Goal: Information Seeking & Learning: Learn about a topic

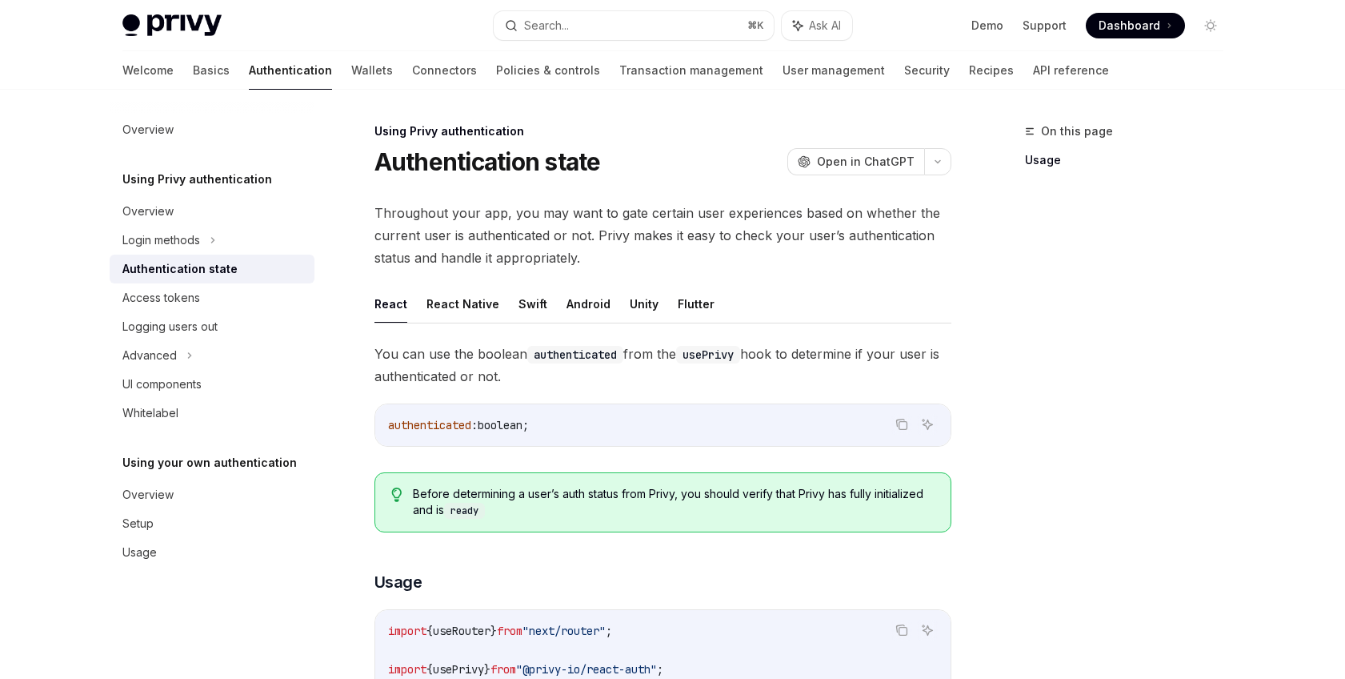
scroll to position [466, 0]
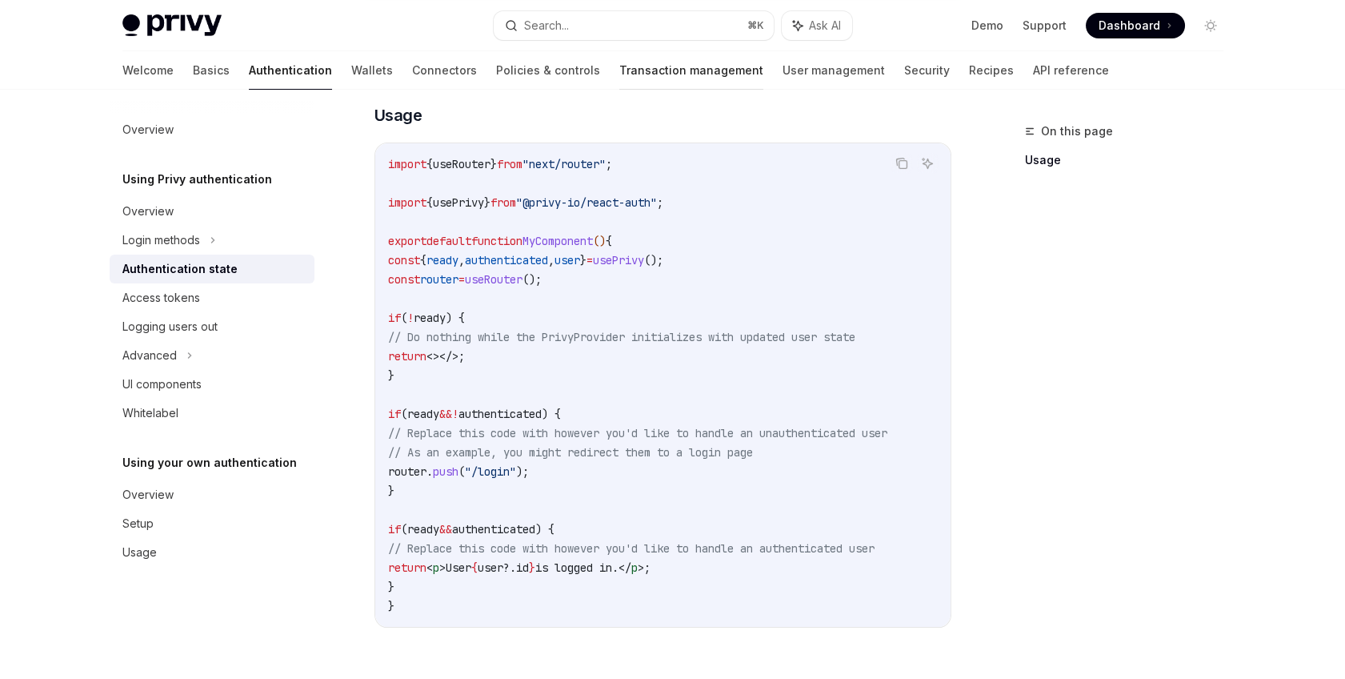
click at [619, 66] on link "Transaction management" at bounding box center [691, 70] width 144 height 38
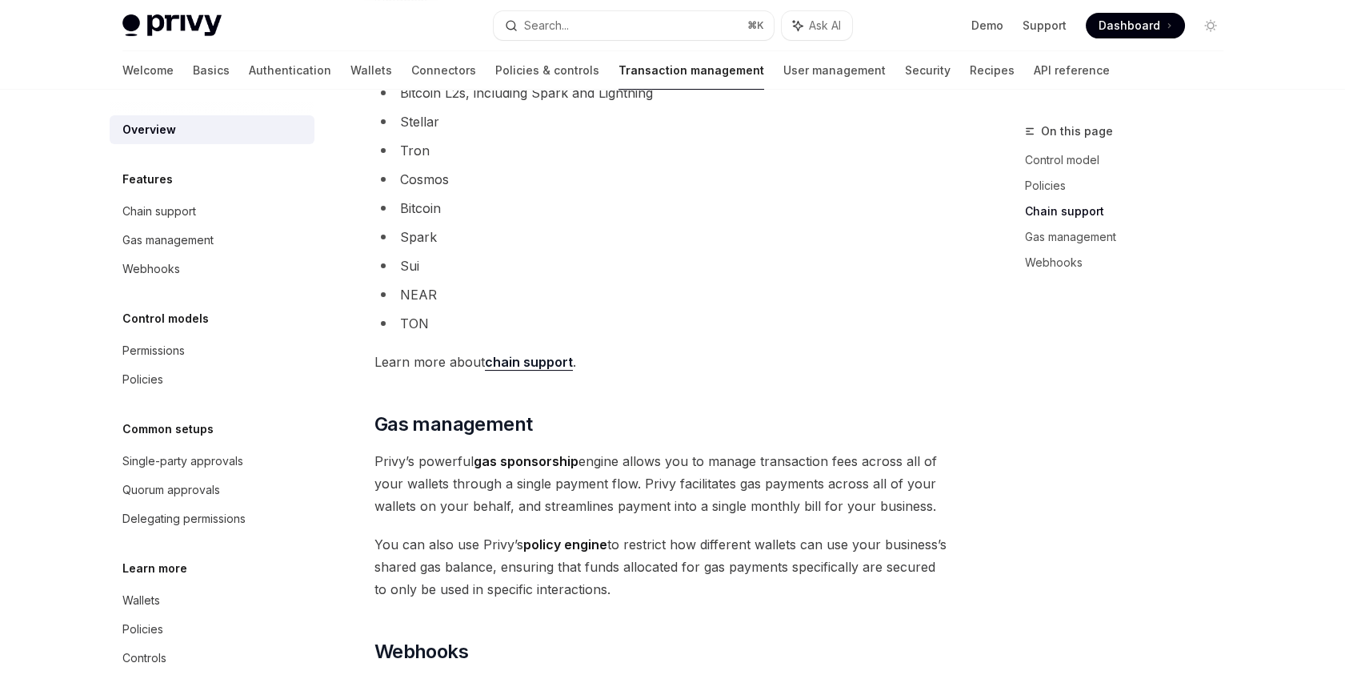
scroll to position [1135, 0]
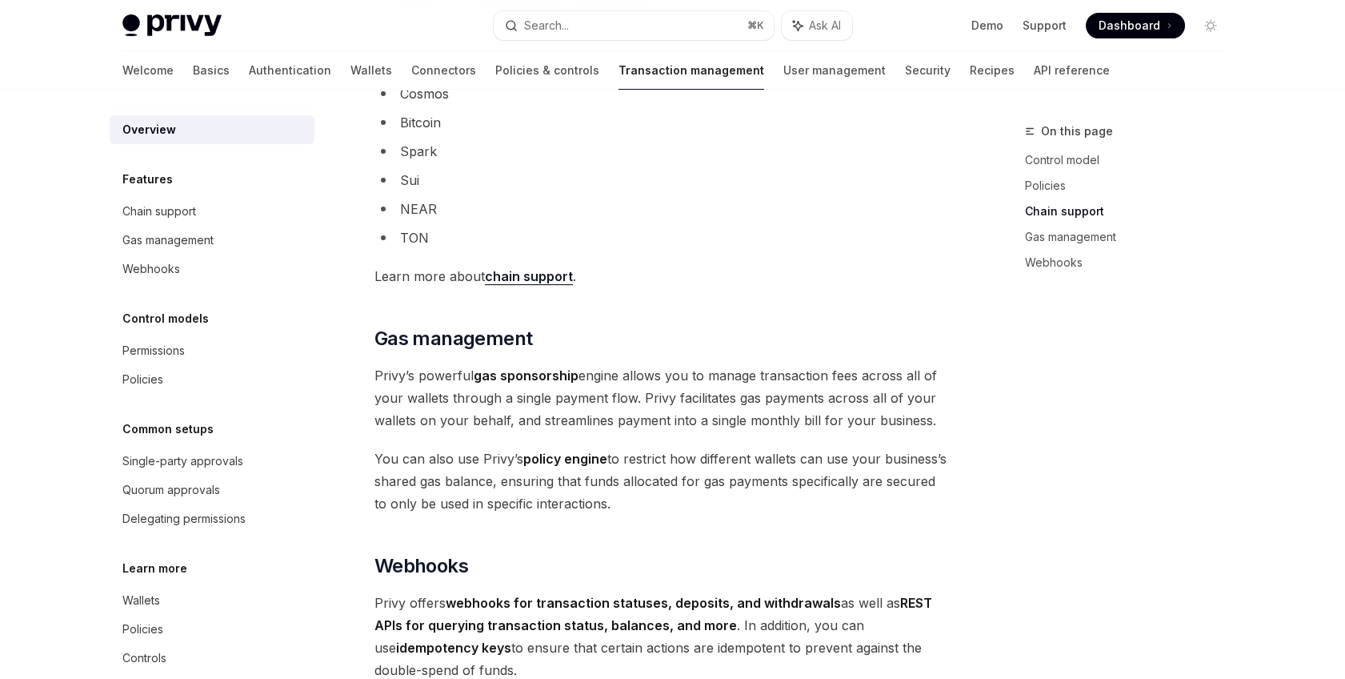
click at [511, 284] on span "Learn more about chain support ." at bounding box center [662, 276] width 577 height 22
click at [514, 278] on link "chain support" at bounding box center [529, 276] width 88 height 17
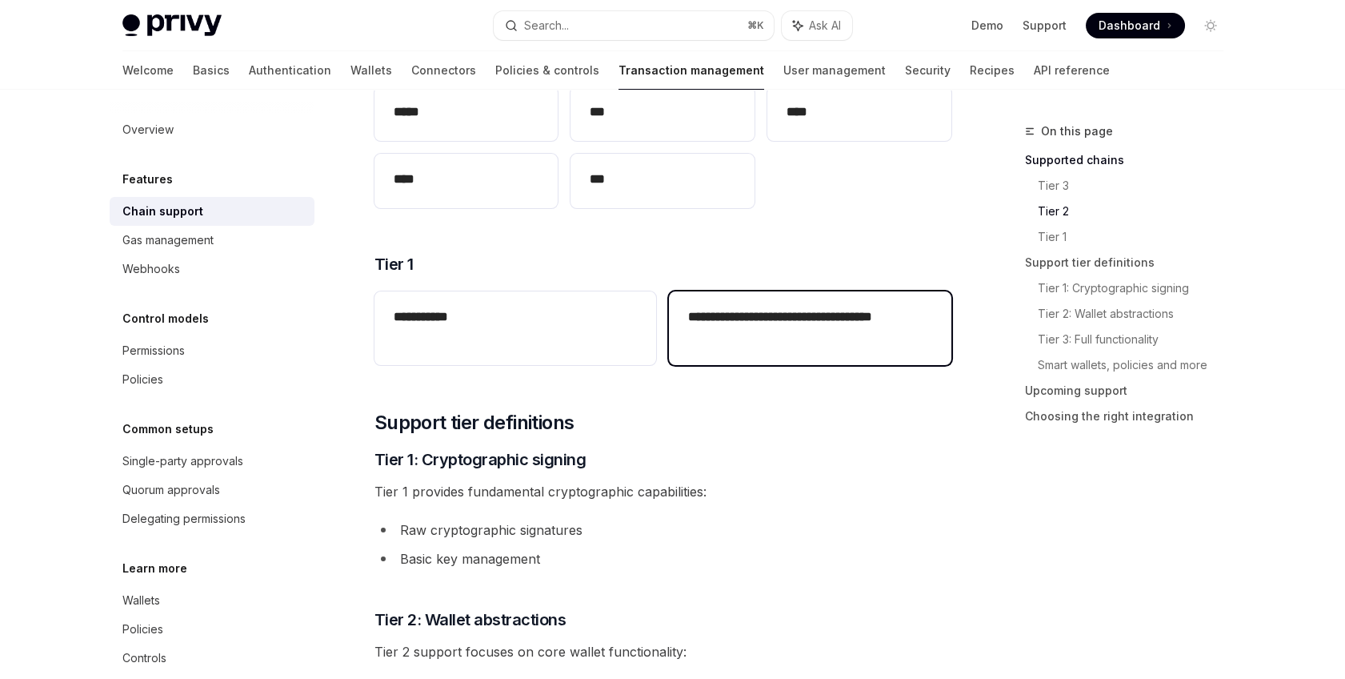
scroll to position [512, 0]
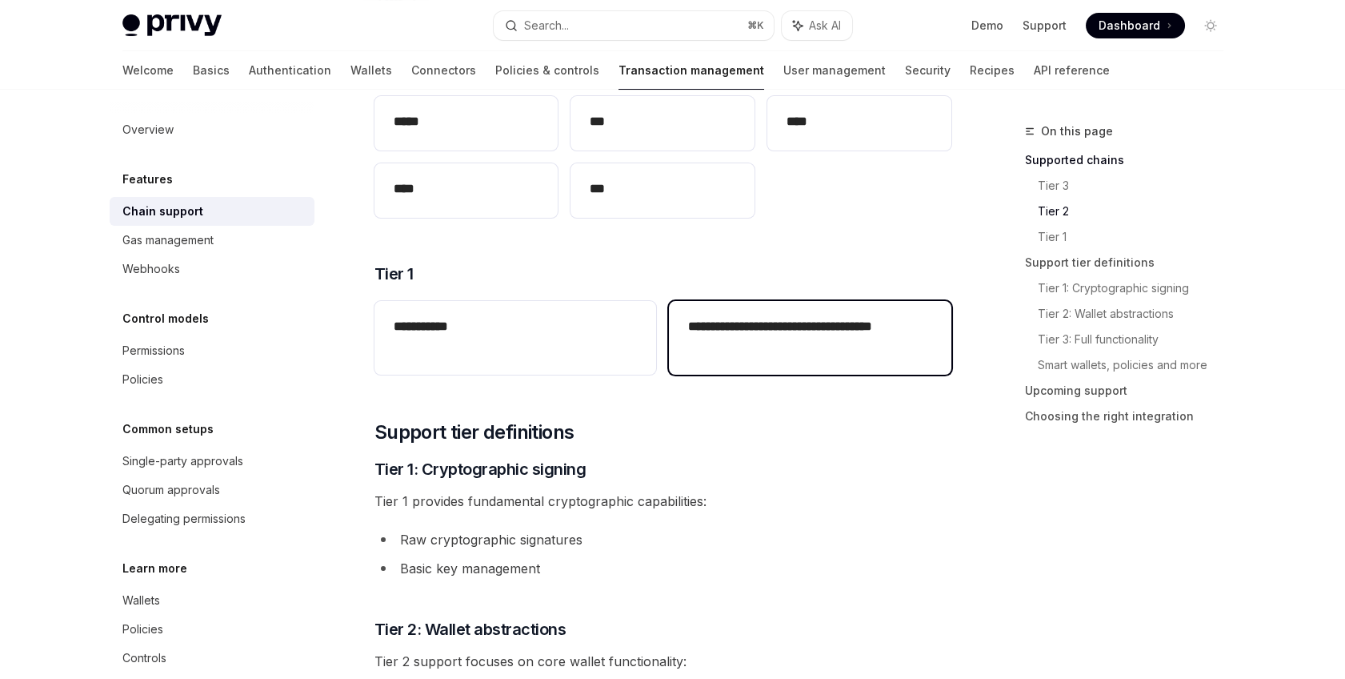
click at [759, 330] on h2 "**********" at bounding box center [809, 336] width 243 height 38
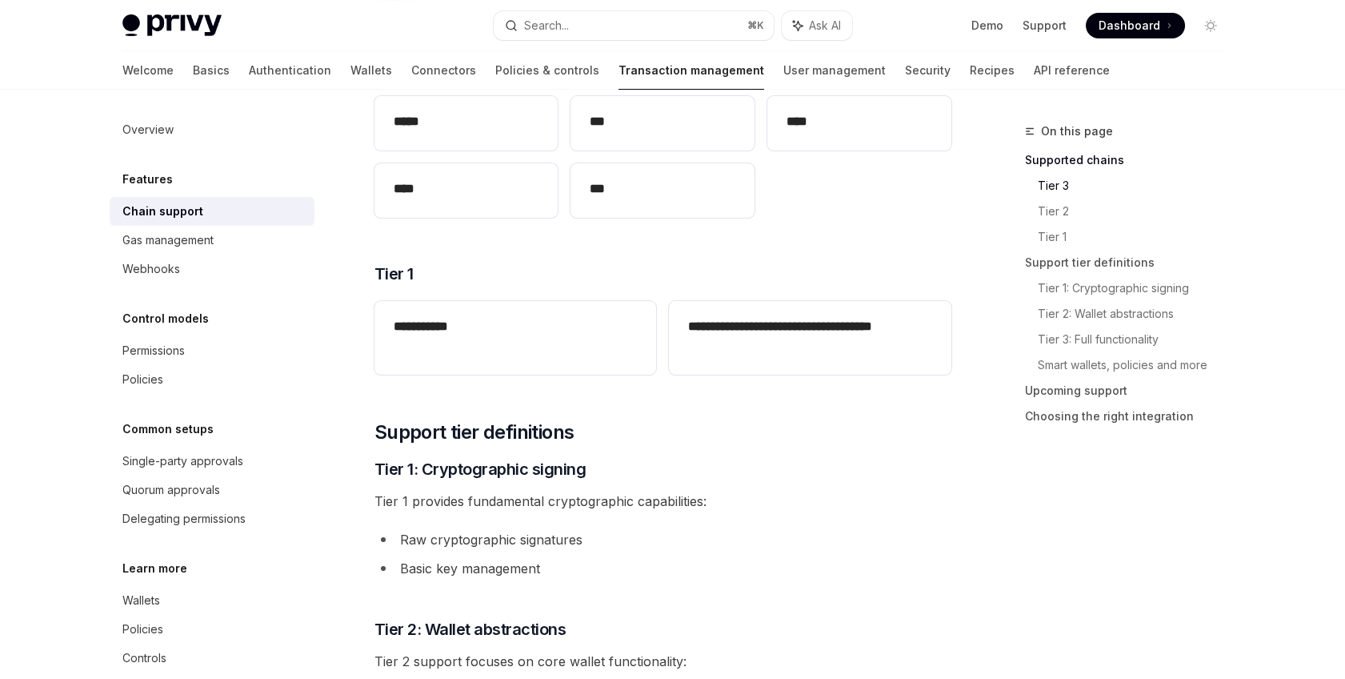
scroll to position [186, 0]
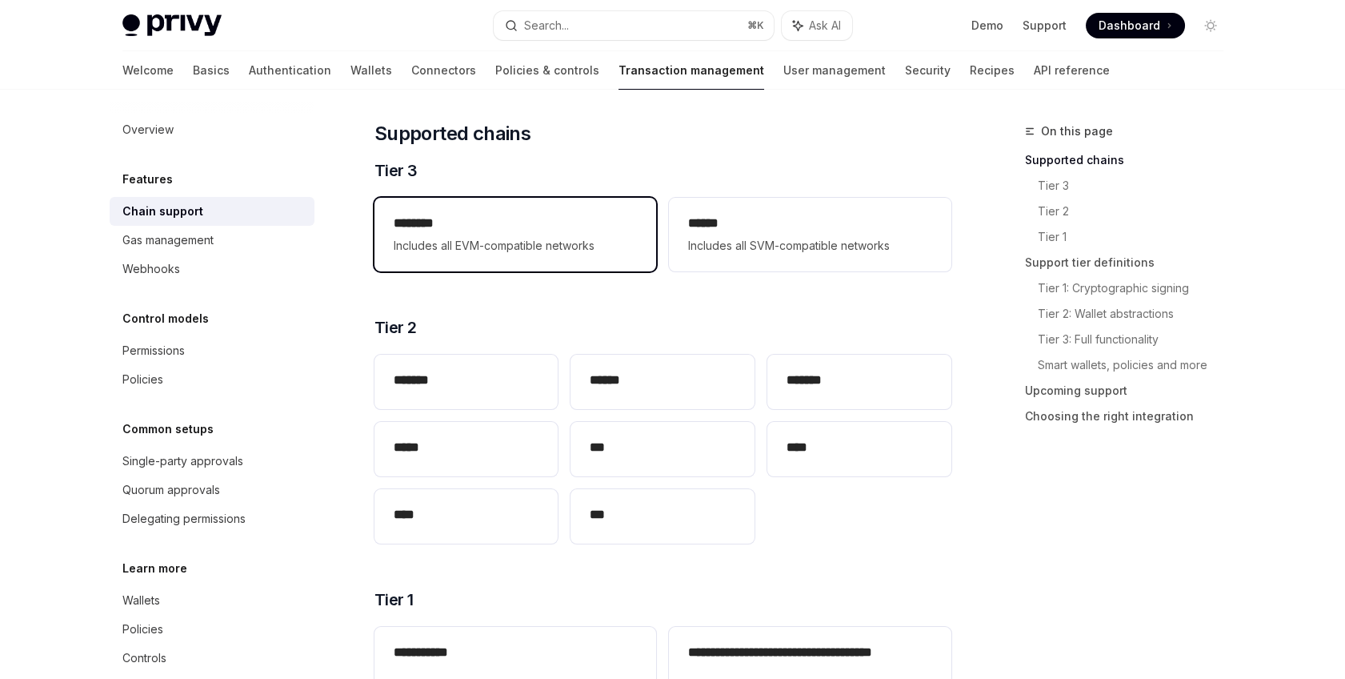
click at [574, 241] on span "Includes all EVM-compatible networks" at bounding box center [515, 245] width 243 height 19
type textarea "*"
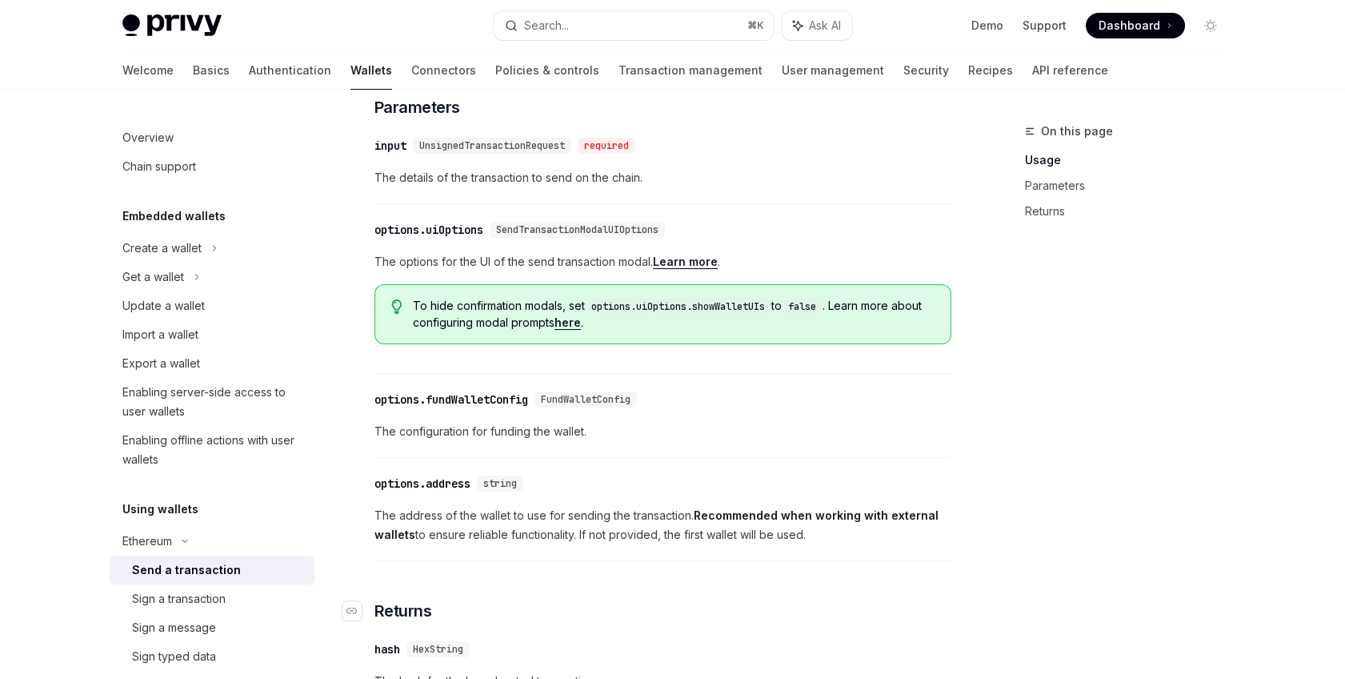
scroll to position [590, 0]
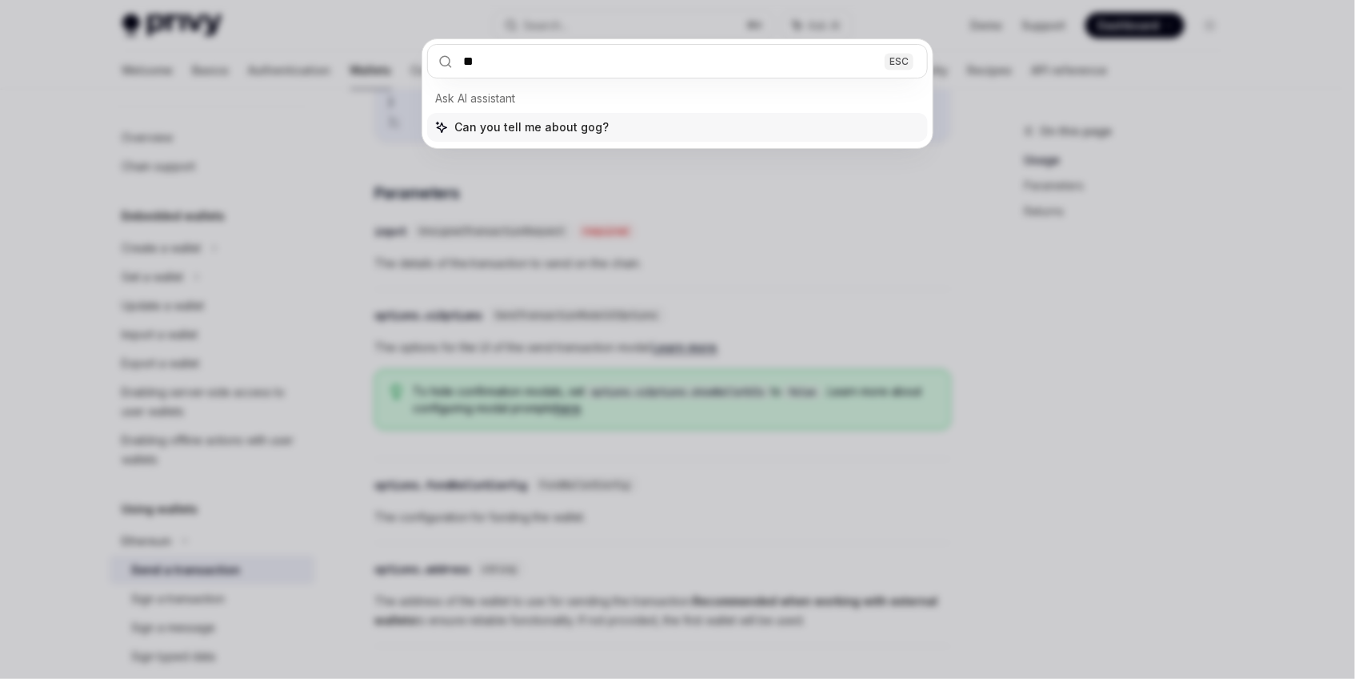
type input "*"
type input "**********"
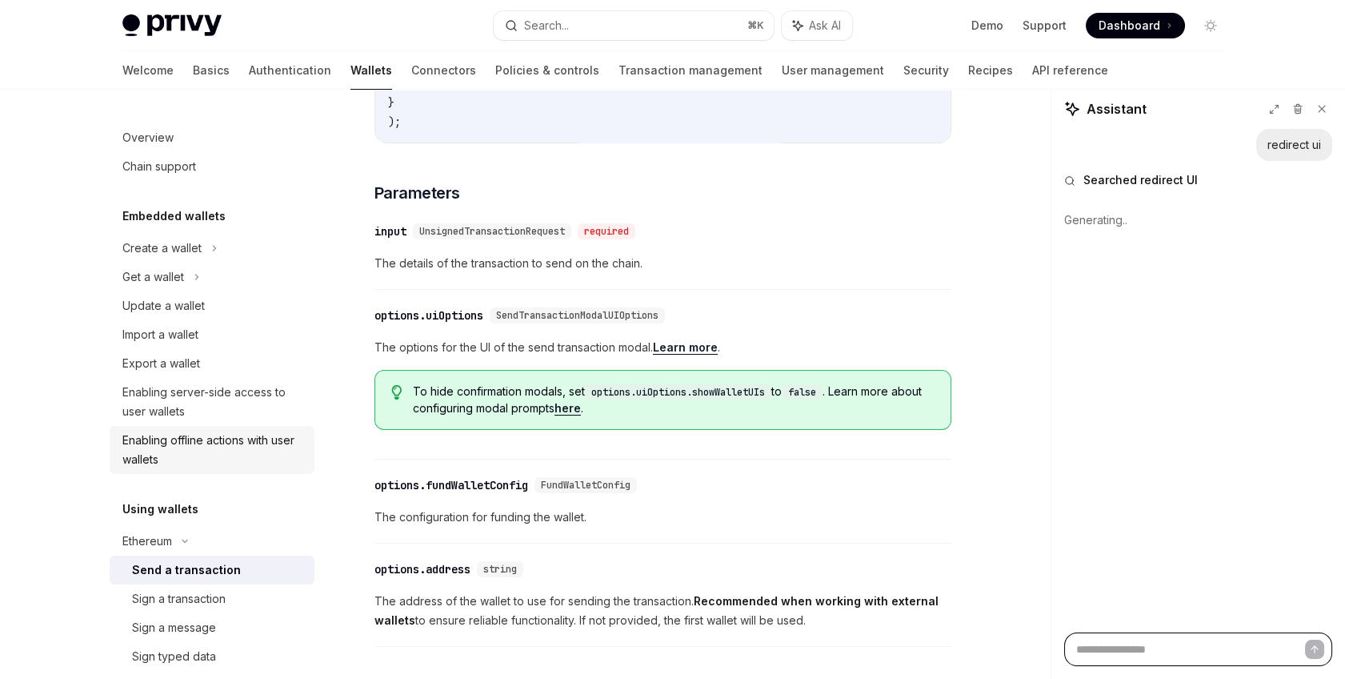
scroll to position [43, 0]
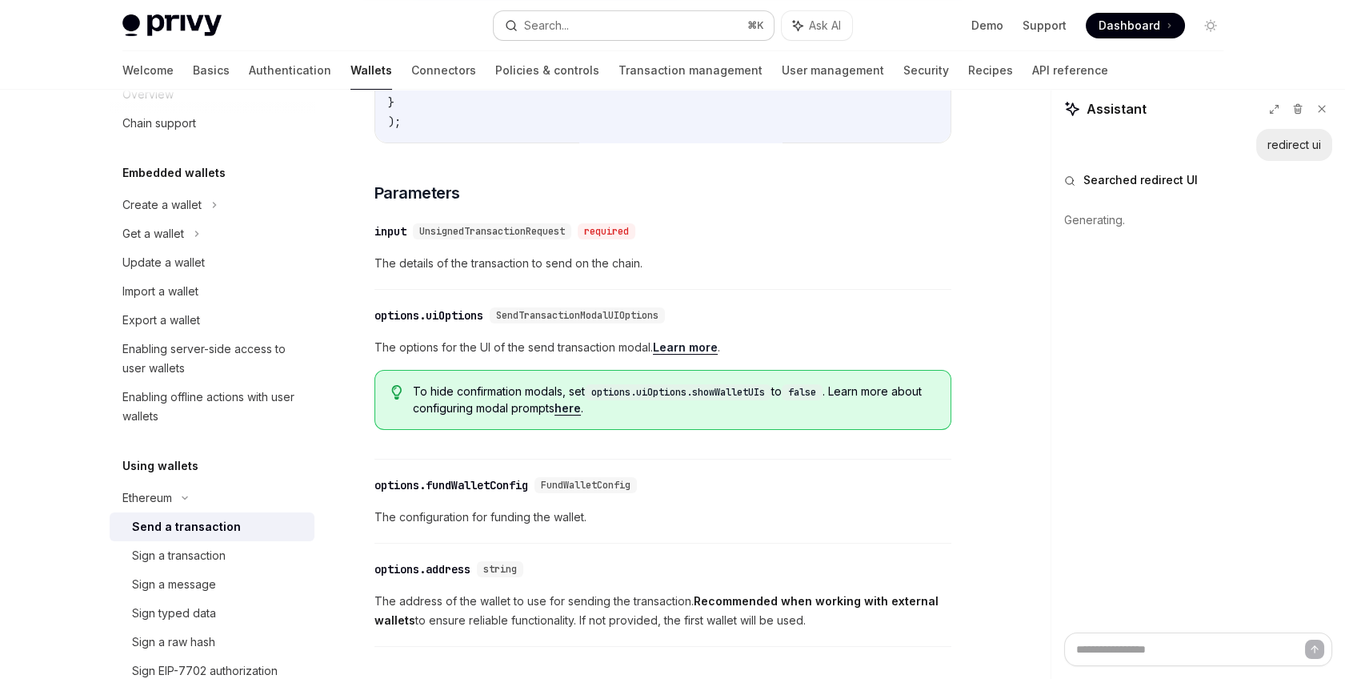
click at [566, 32] on div "Search..." at bounding box center [546, 25] width 45 height 19
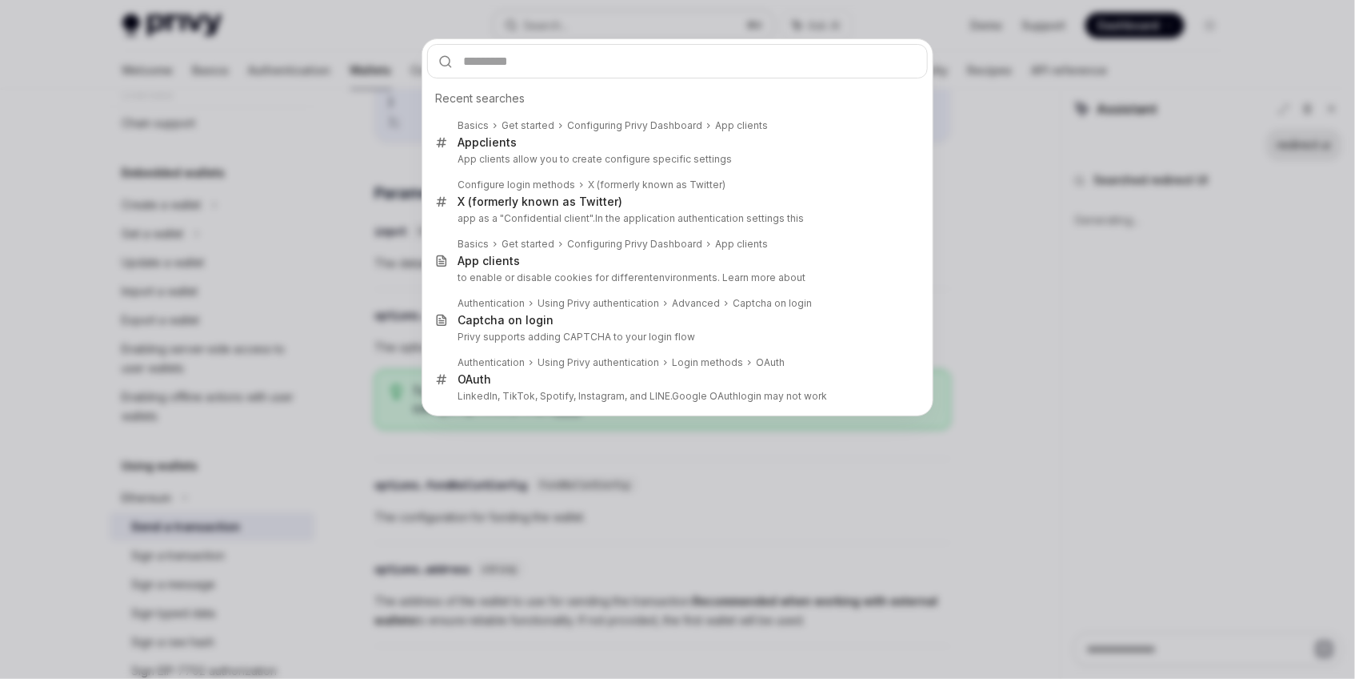
type textarea "*"
type input "*"
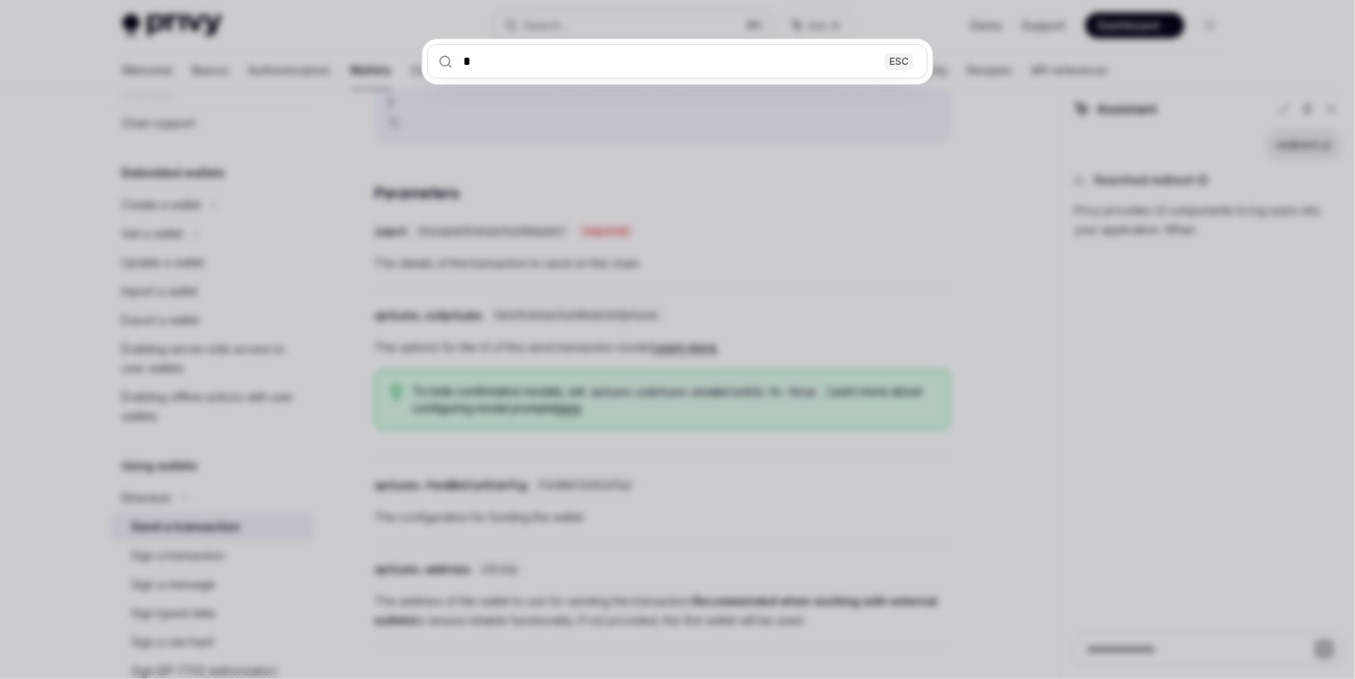
type textarea "*"
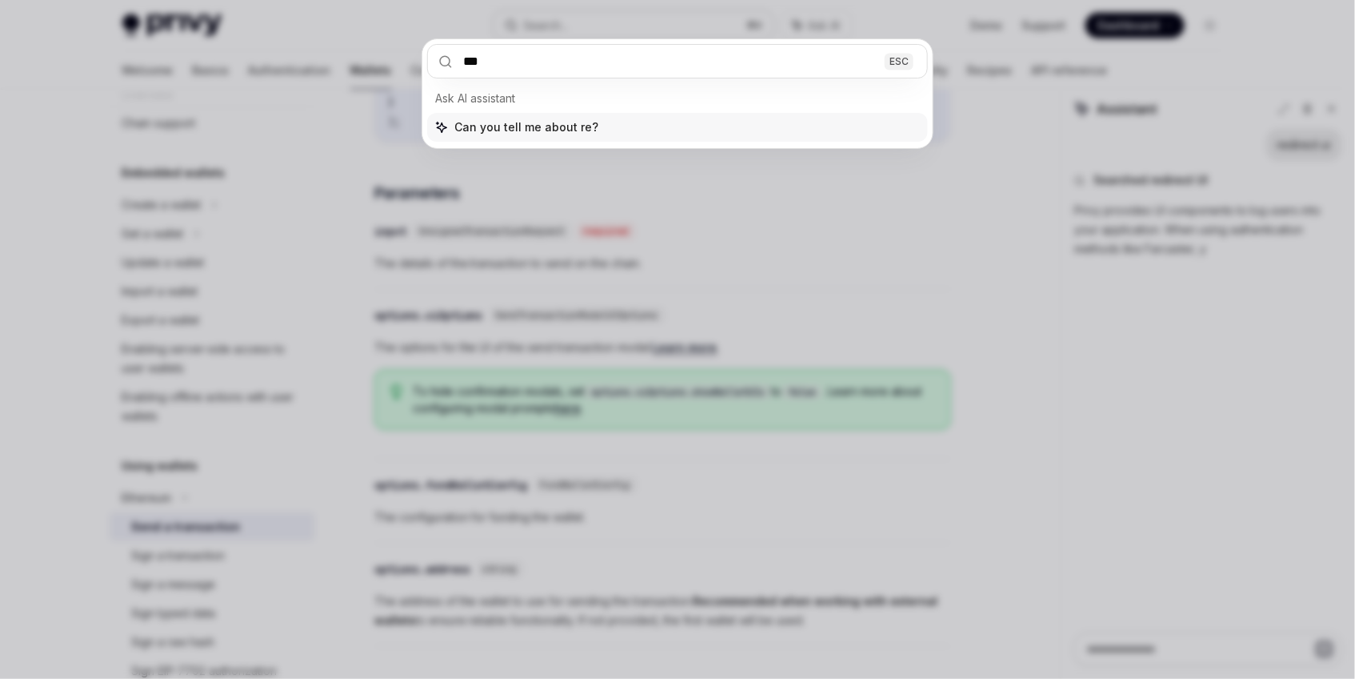
type input "****"
type textarea "*"
type input "********"
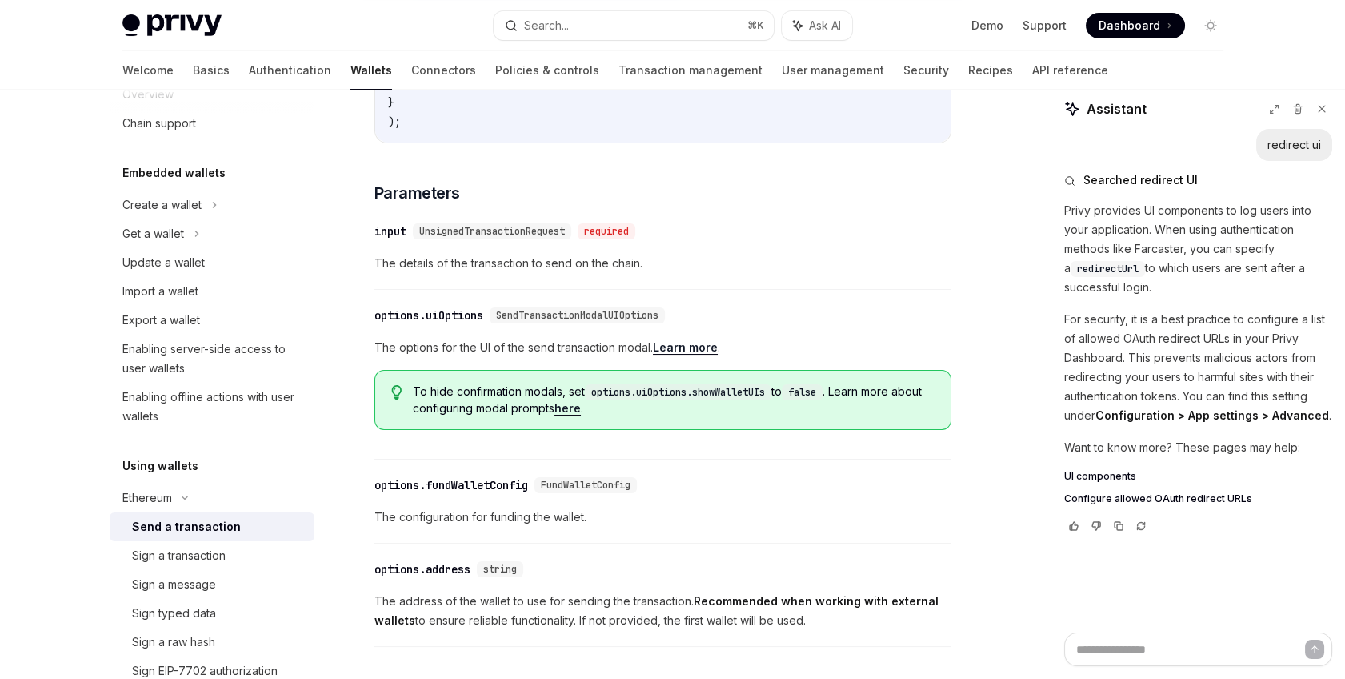
type textarea "*"
click at [556, 27] on div "Search..." at bounding box center [546, 25] width 45 height 19
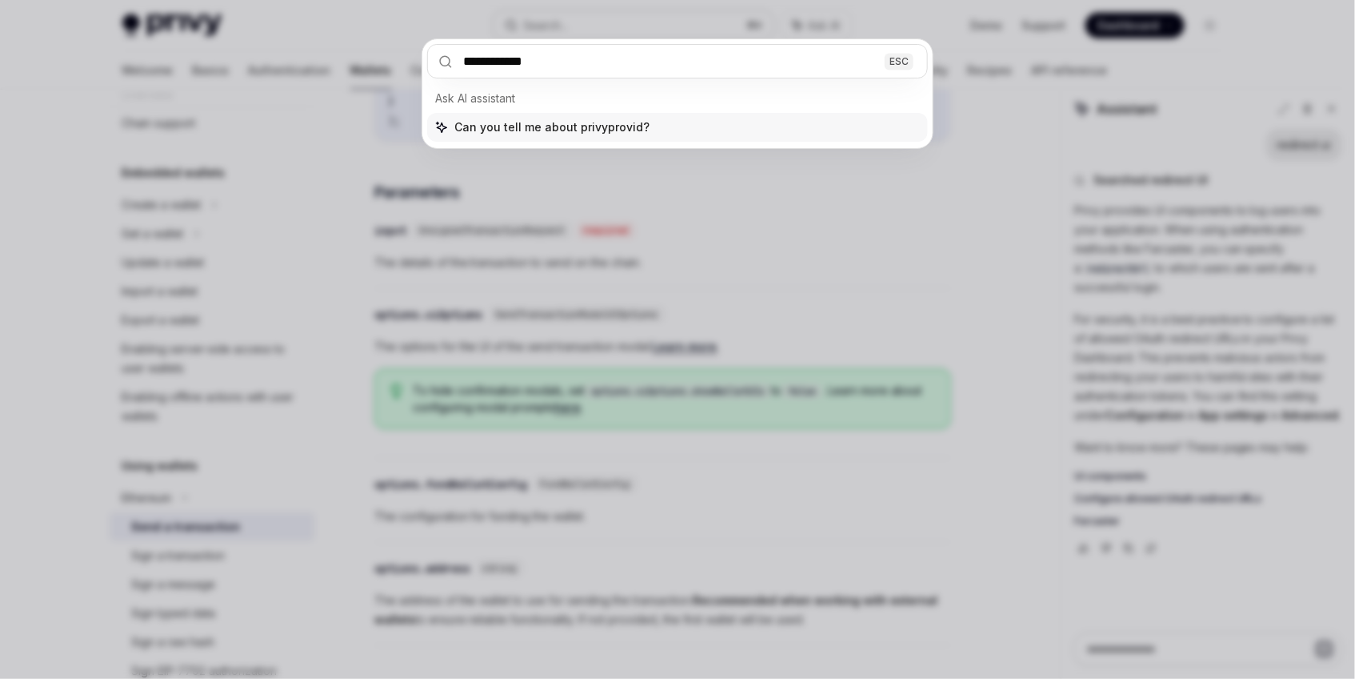
type input "**********"
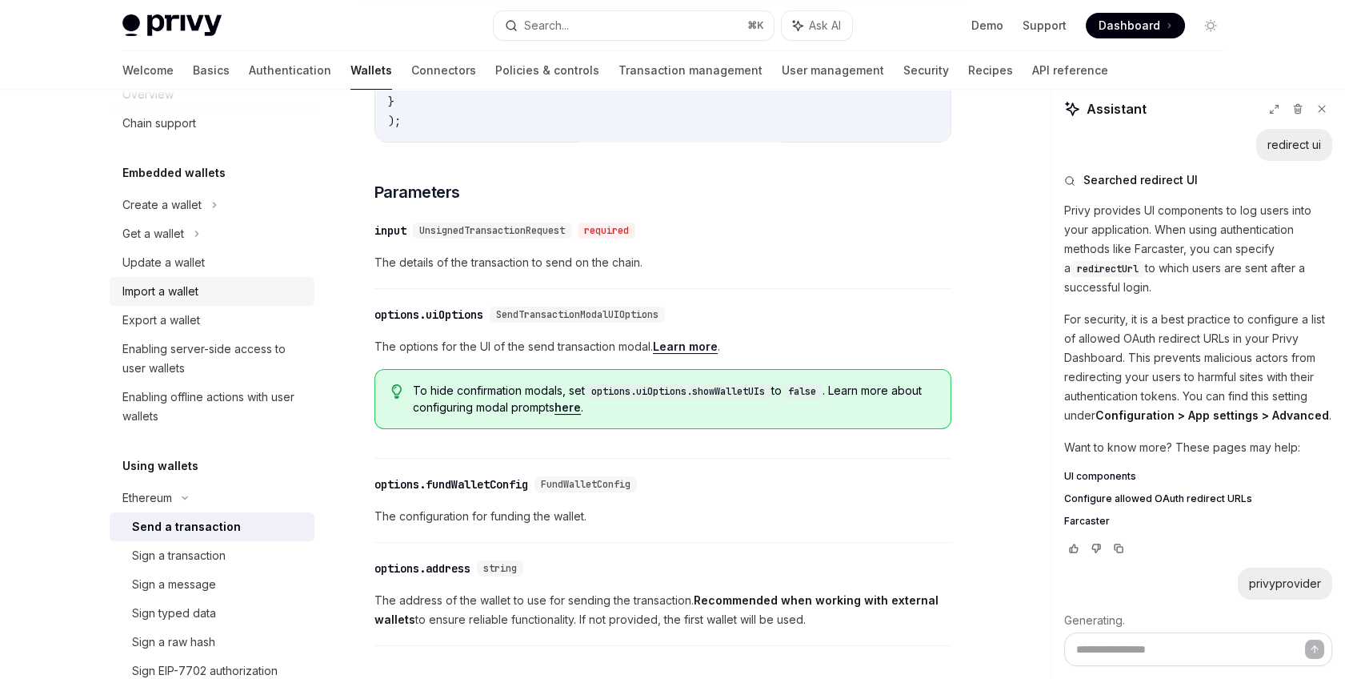
scroll to position [0, 0]
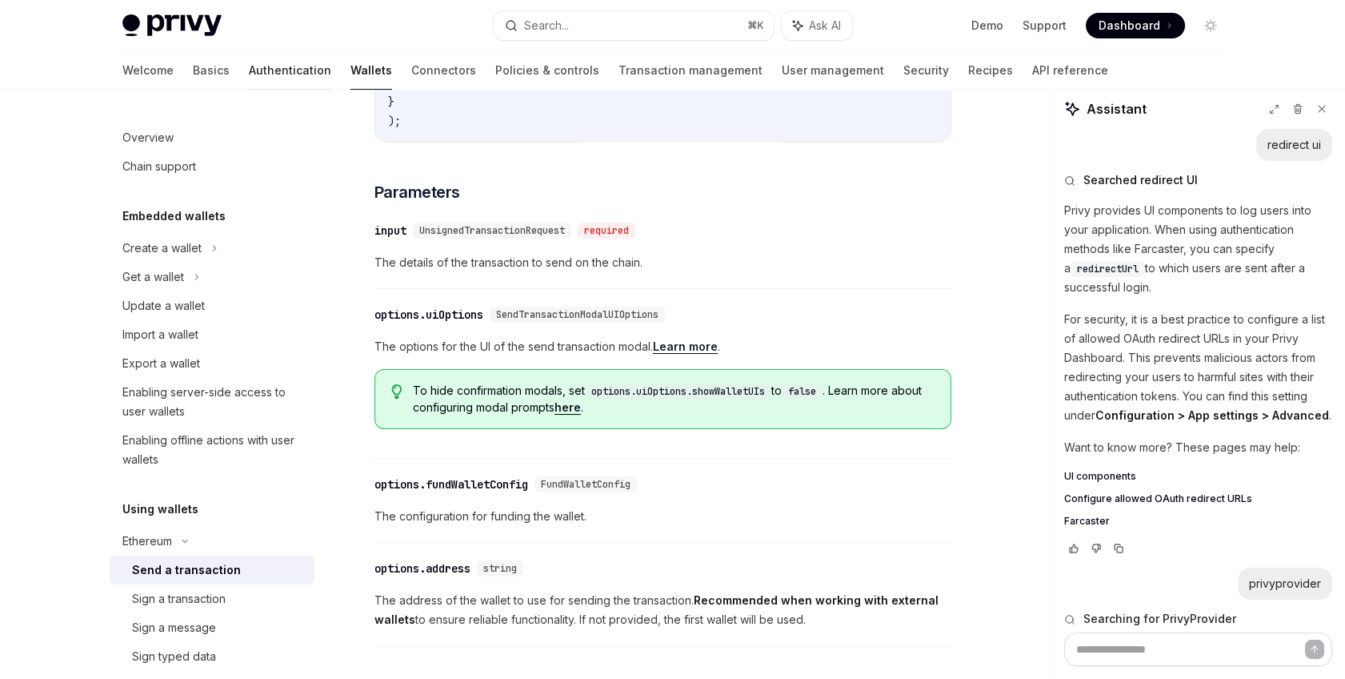
click at [249, 66] on link "Authentication" at bounding box center [290, 70] width 82 height 38
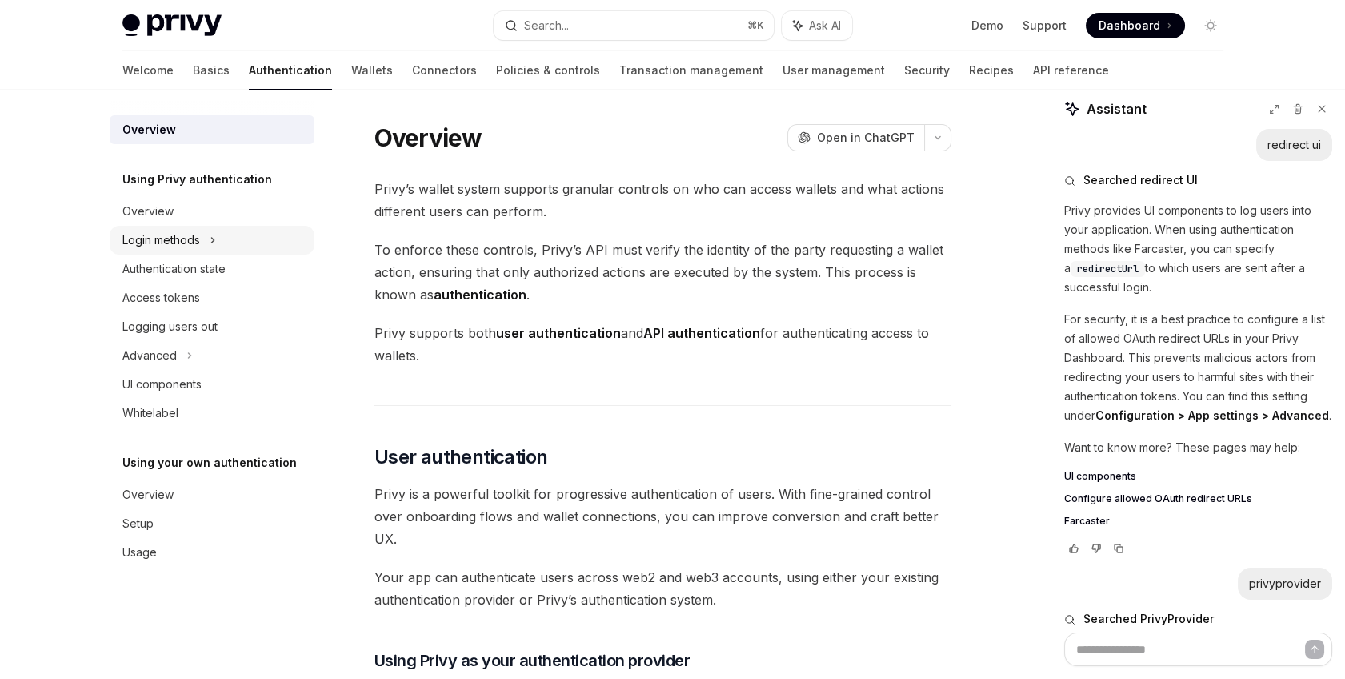
click at [191, 241] on div "Login methods" at bounding box center [161, 239] width 78 height 19
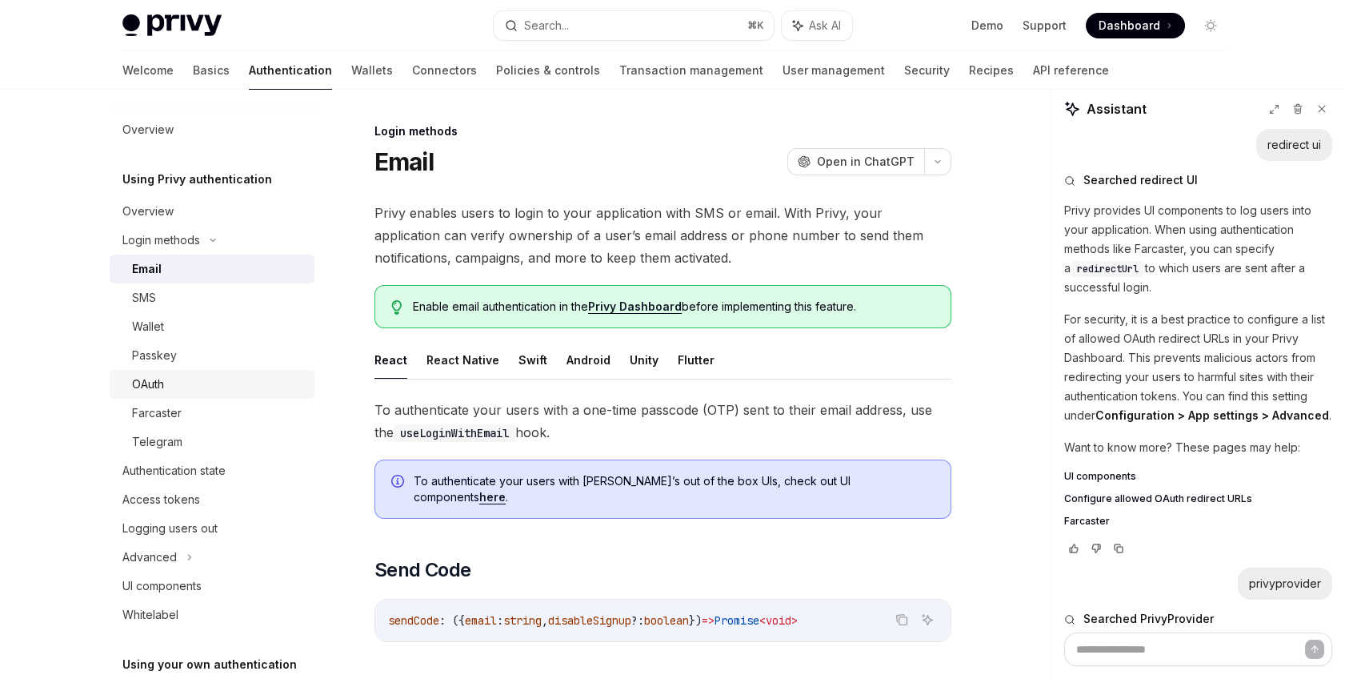
click at [190, 389] on div "OAuth" at bounding box center [218, 383] width 173 height 19
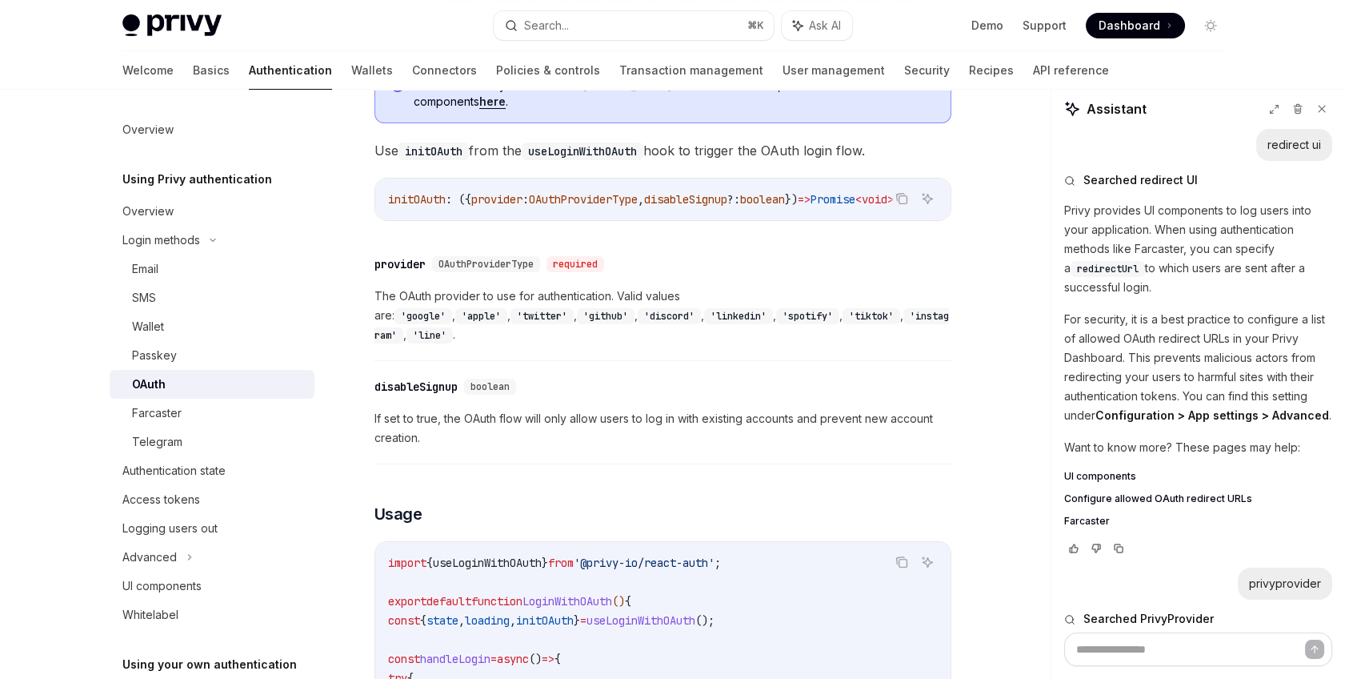
scroll to position [683, 0]
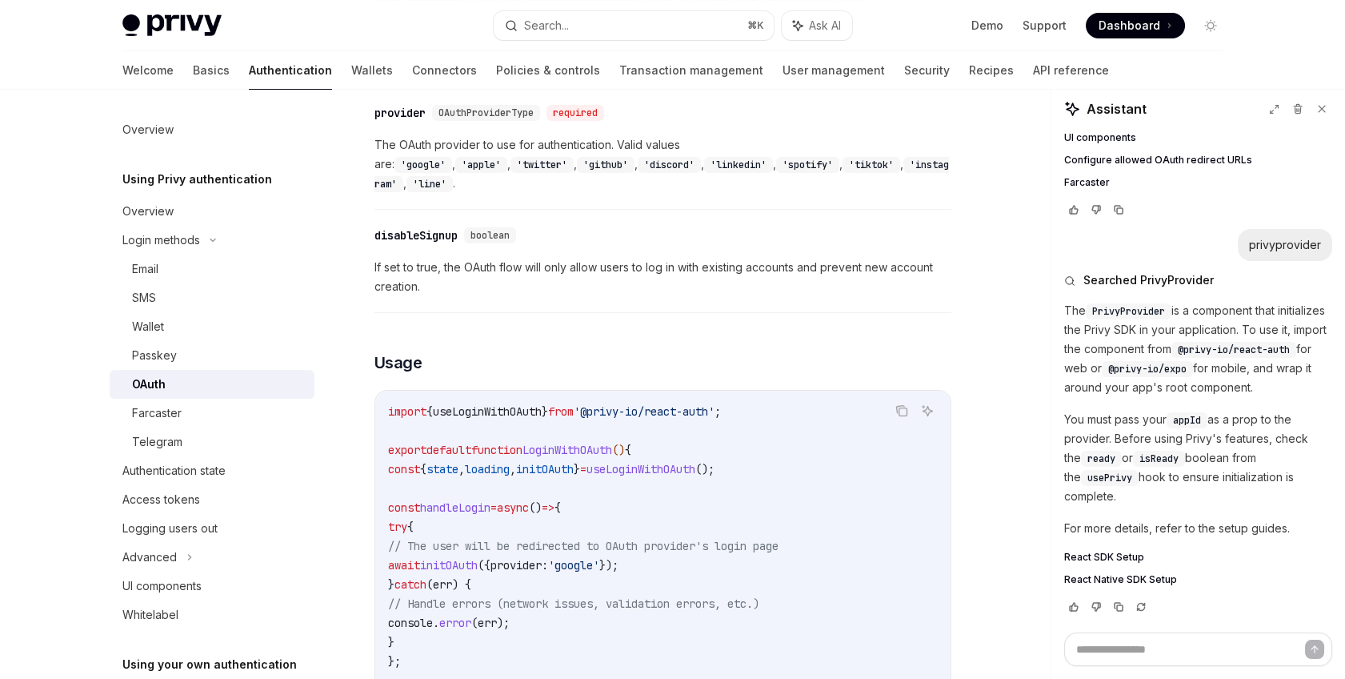
type textarea "*"
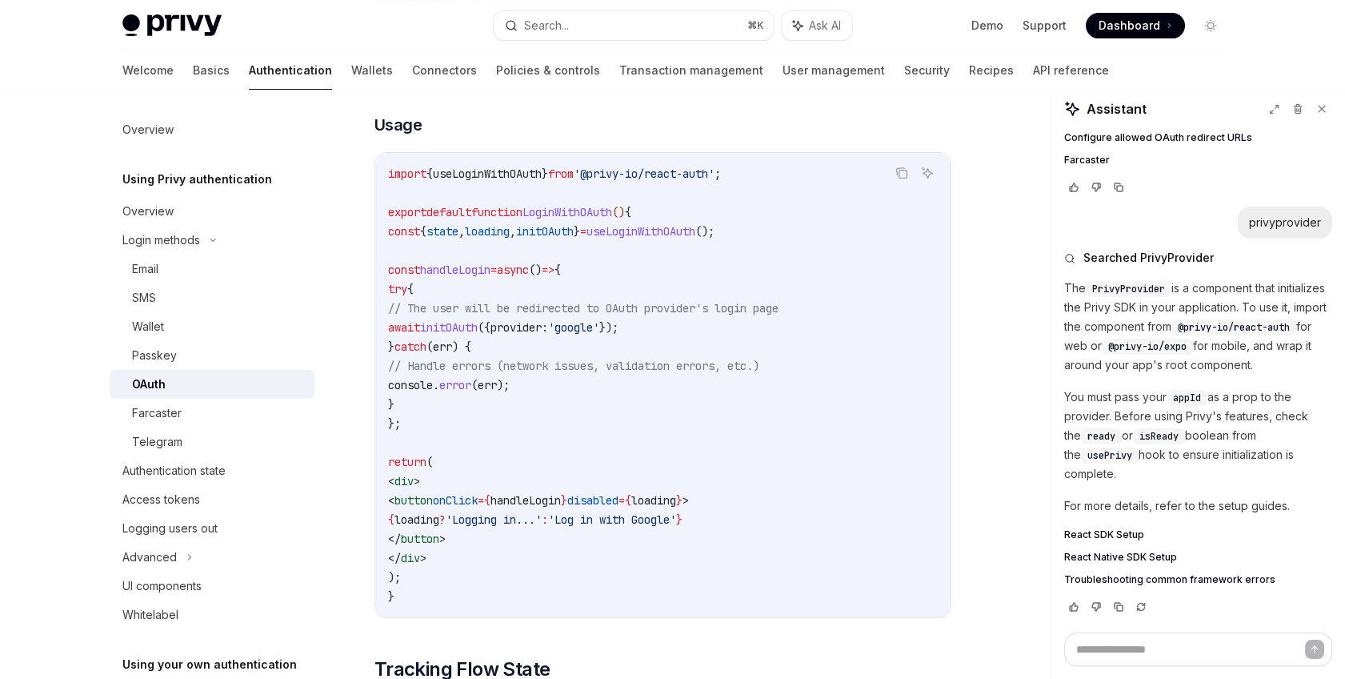
scroll to position [835, 0]
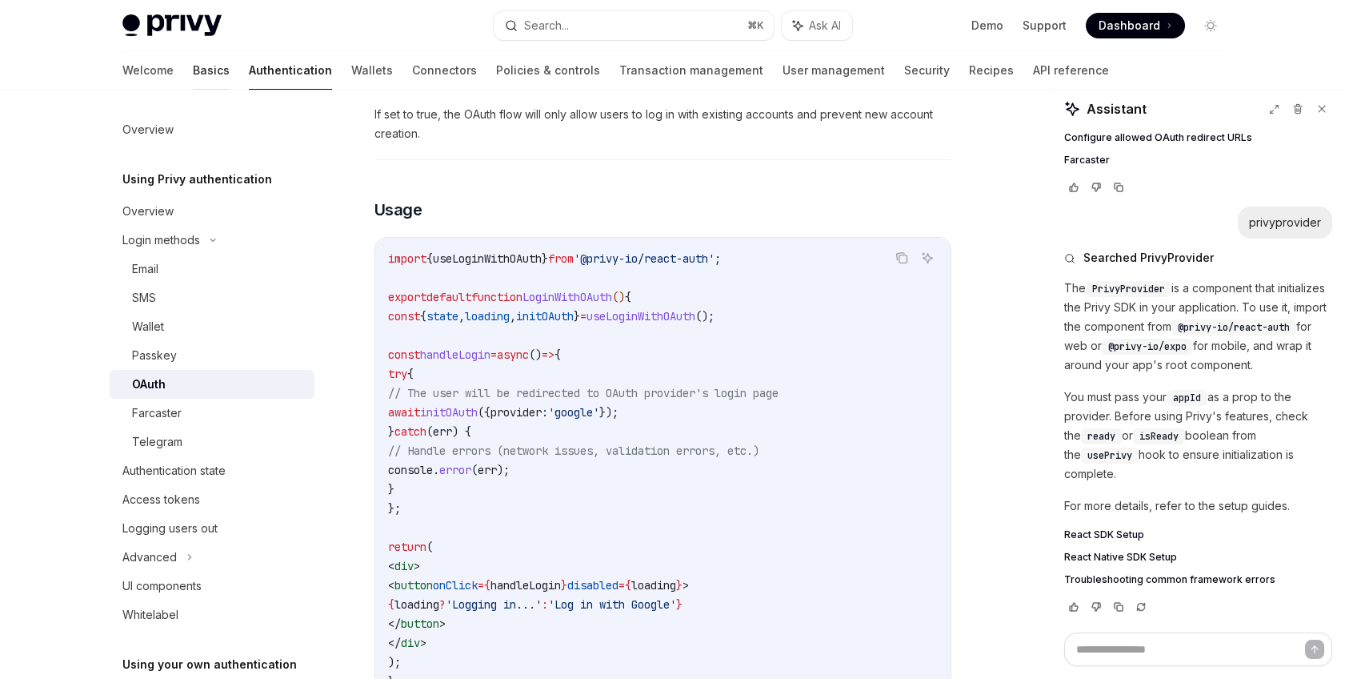
click at [193, 69] on link "Basics" at bounding box center [211, 70] width 37 height 38
click at [156, 210] on div "Overview" at bounding box center [147, 211] width 51 height 19
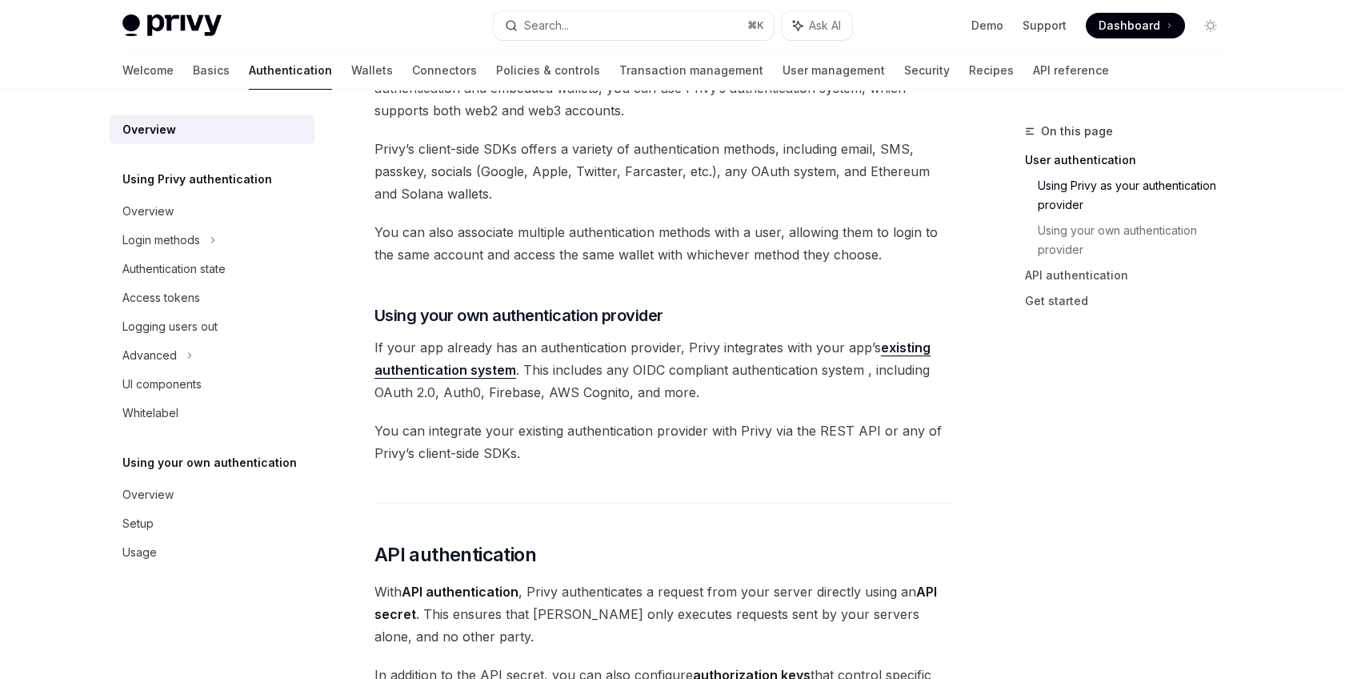
scroll to position [457, 0]
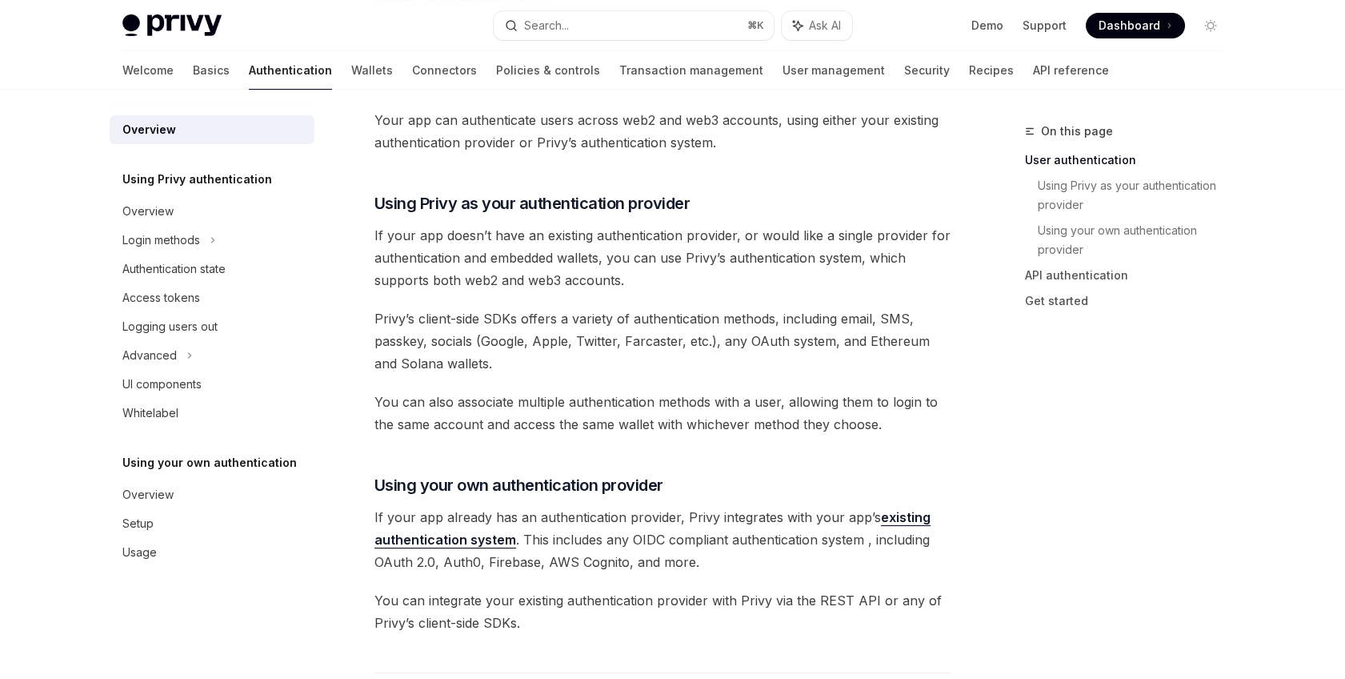
type textarea "*"
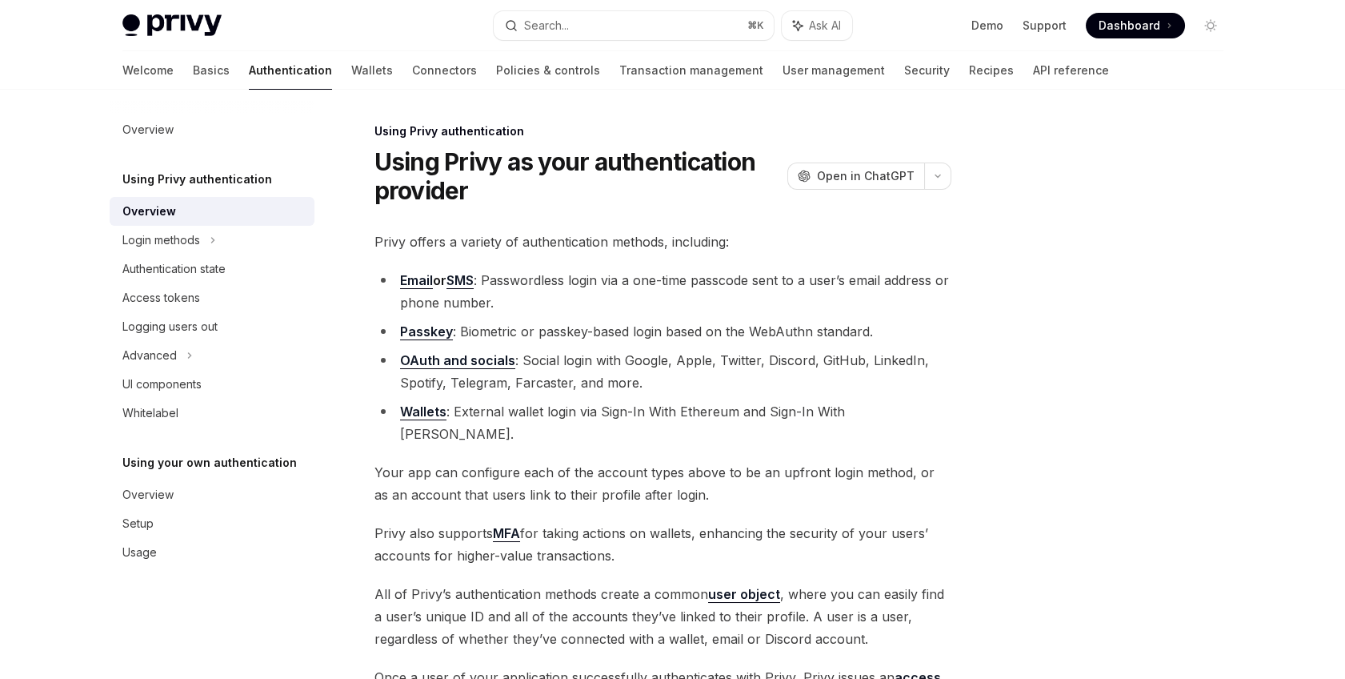
scroll to position [269, 0]
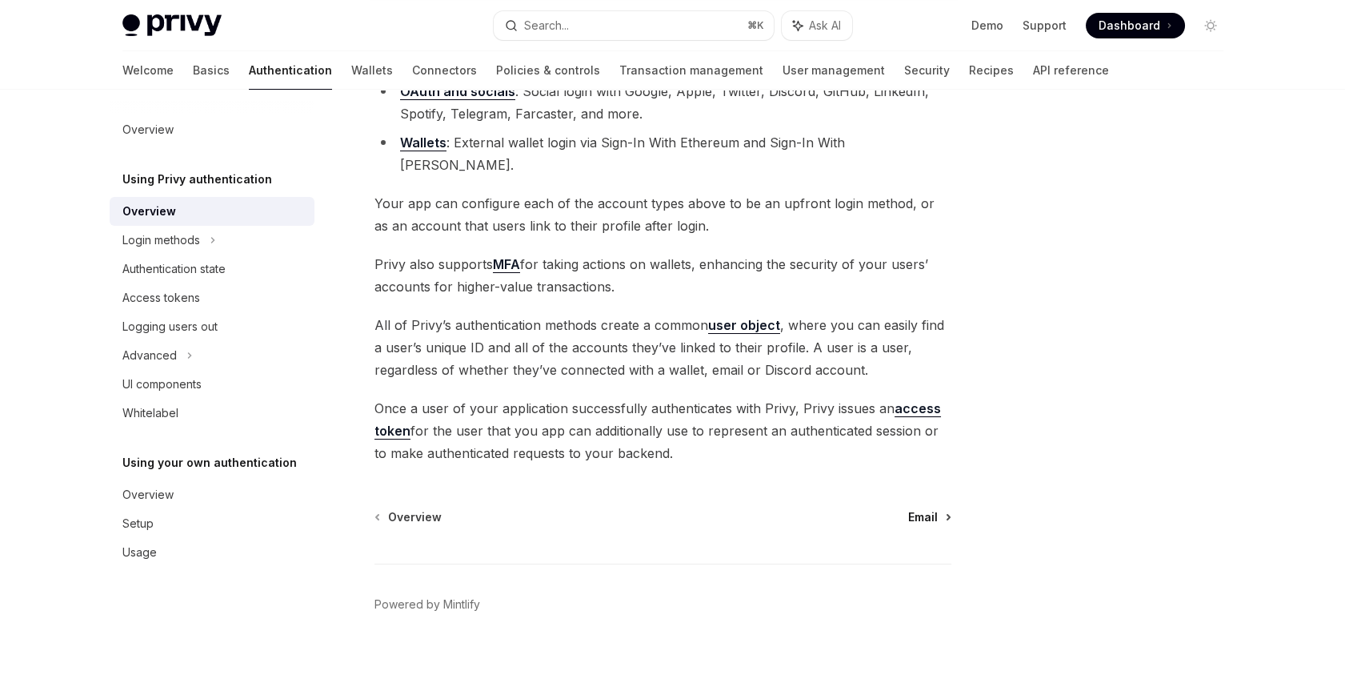
click at [935, 509] on span "Email" at bounding box center [923, 517] width 30 height 16
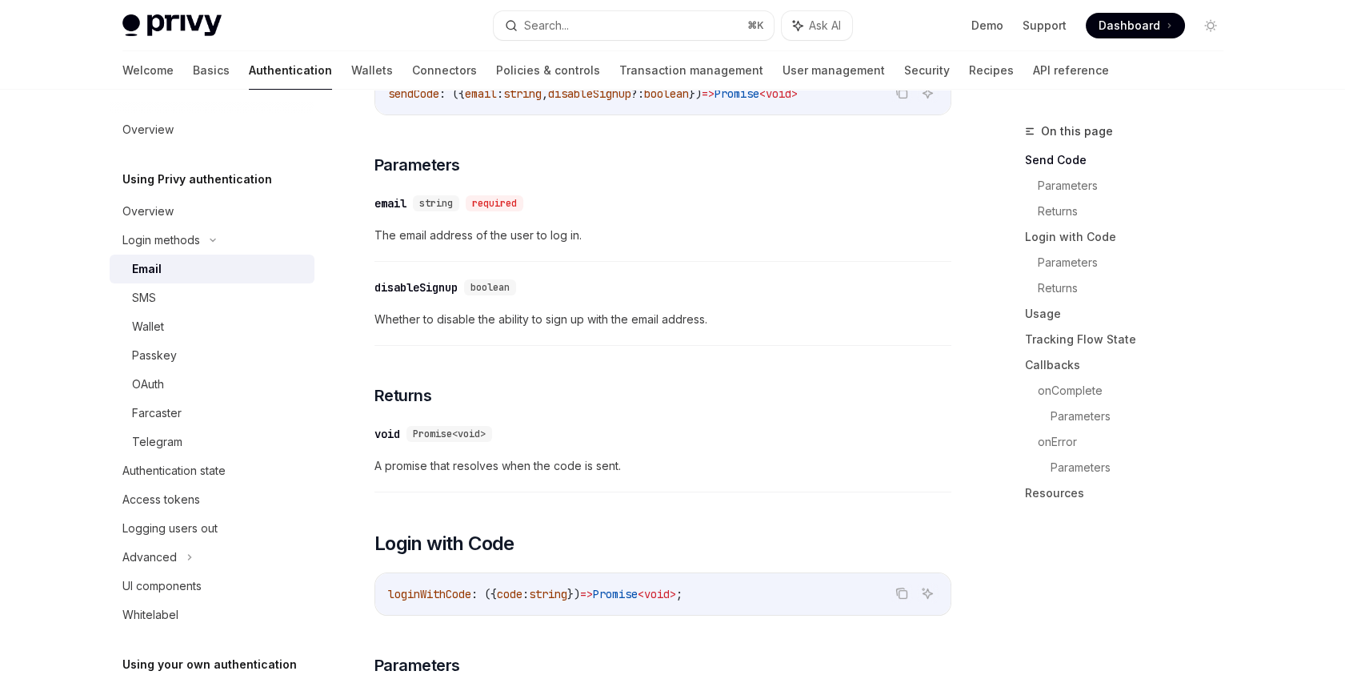
scroll to position [90, 0]
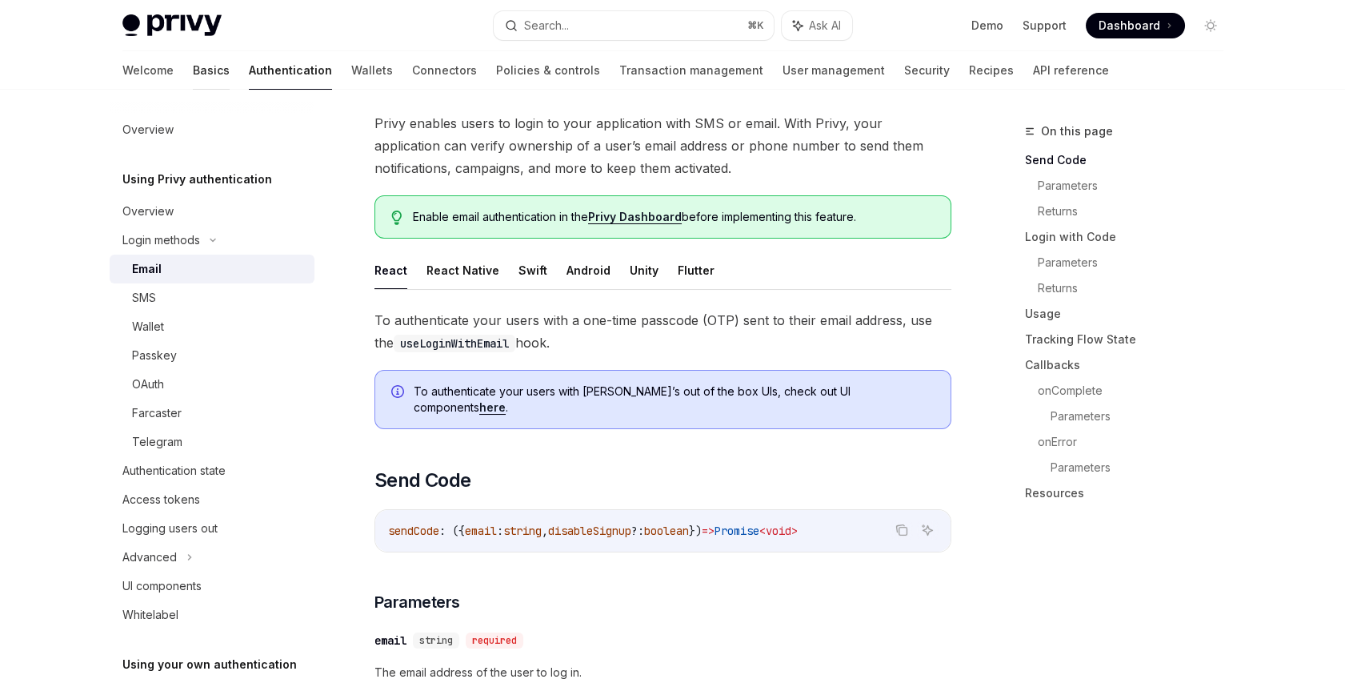
click at [193, 80] on link "Basics" at bounding box center [211, 70] width 37 height 38
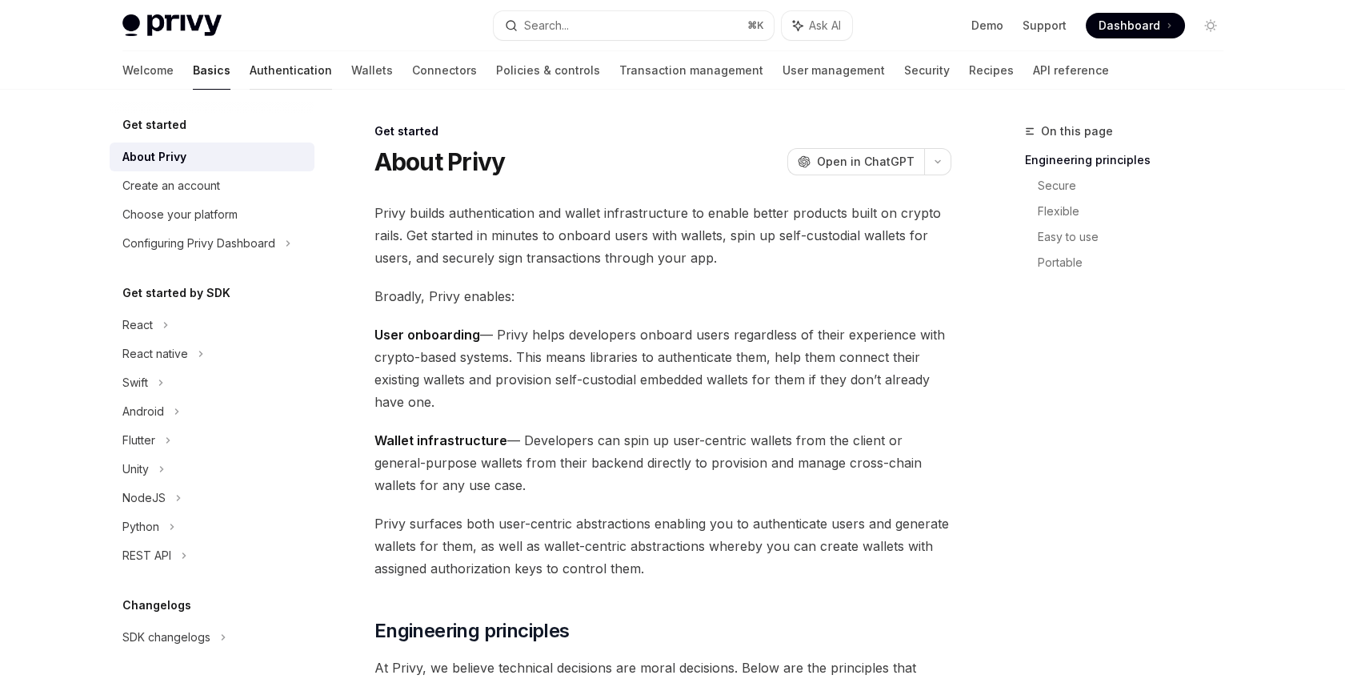
click at [250, 73] on link "Authentication" at bounding box center [291, 70] width 82 height 38
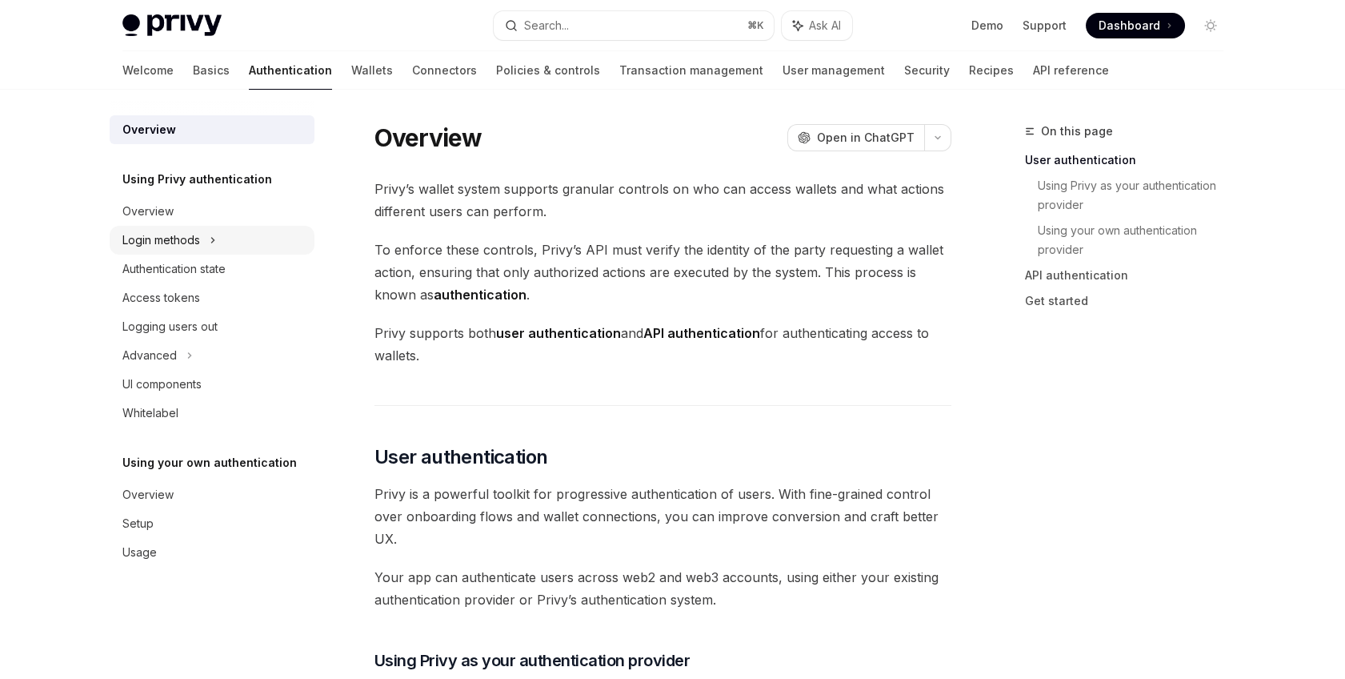
click at [186, 246] on div "Login methods" at bounding box center [161, 239] width 78 height 19
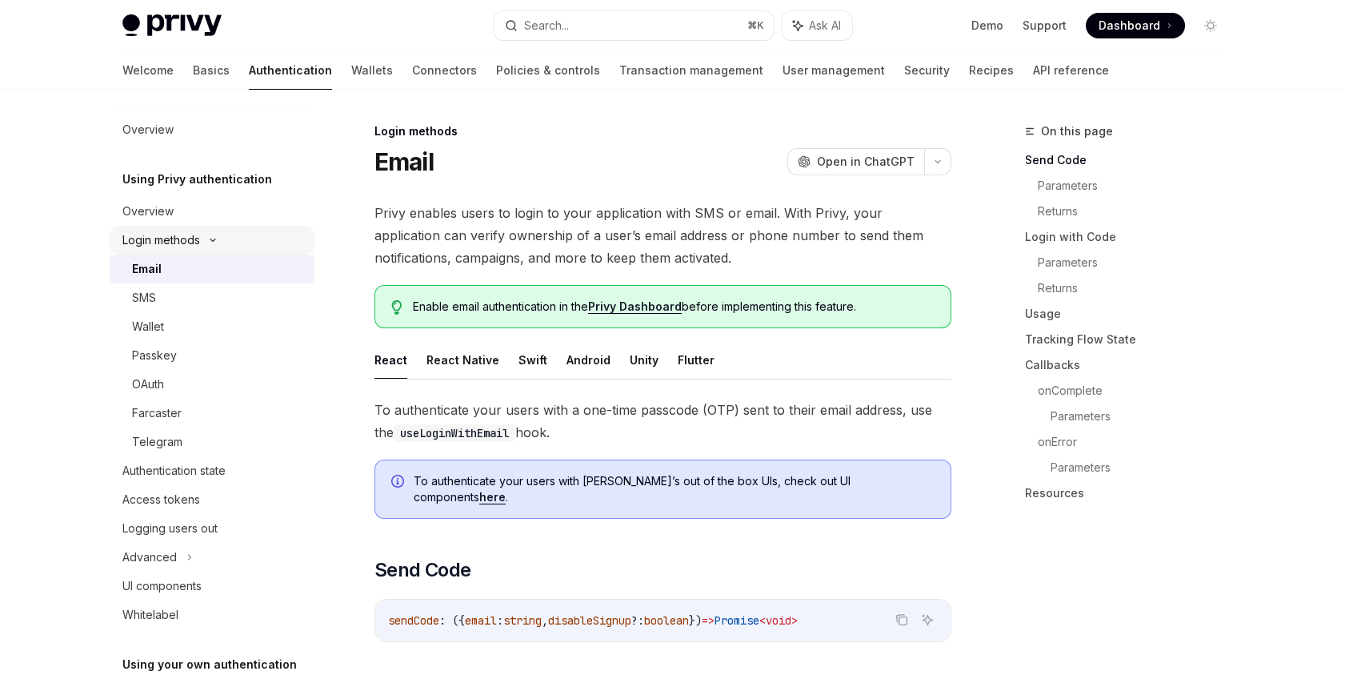
click at [186, 246] on div "Login methods" at bounding box center [161, 239] width 78 height 19
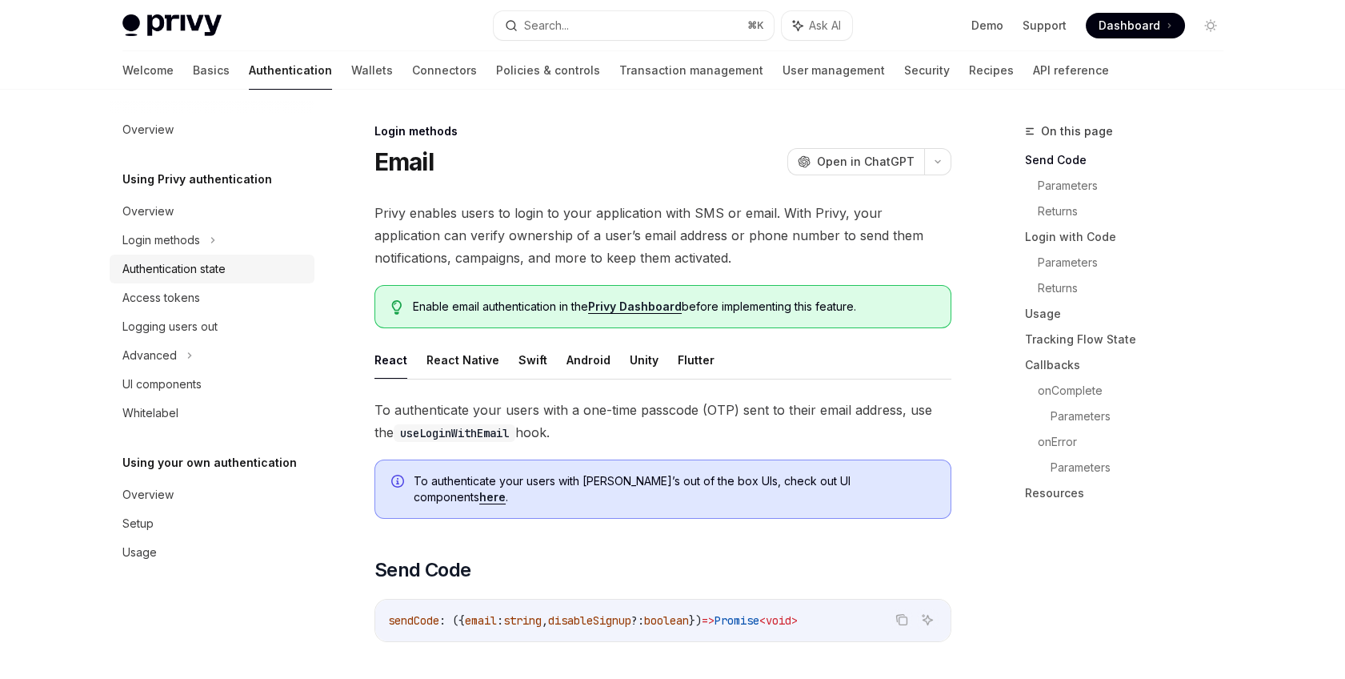
click at [190, 275] on div "Authentication state" at bounding box center [173, 268] width 103 height 19
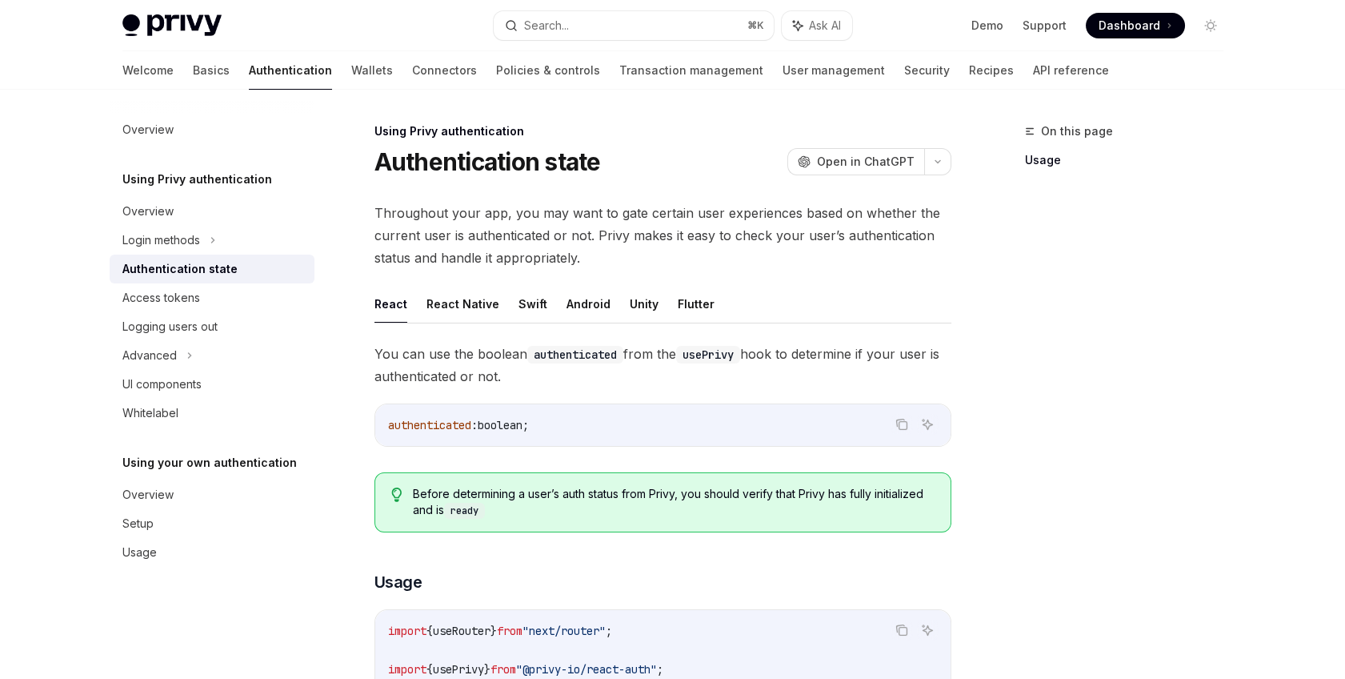
scroll to position [282, 0]
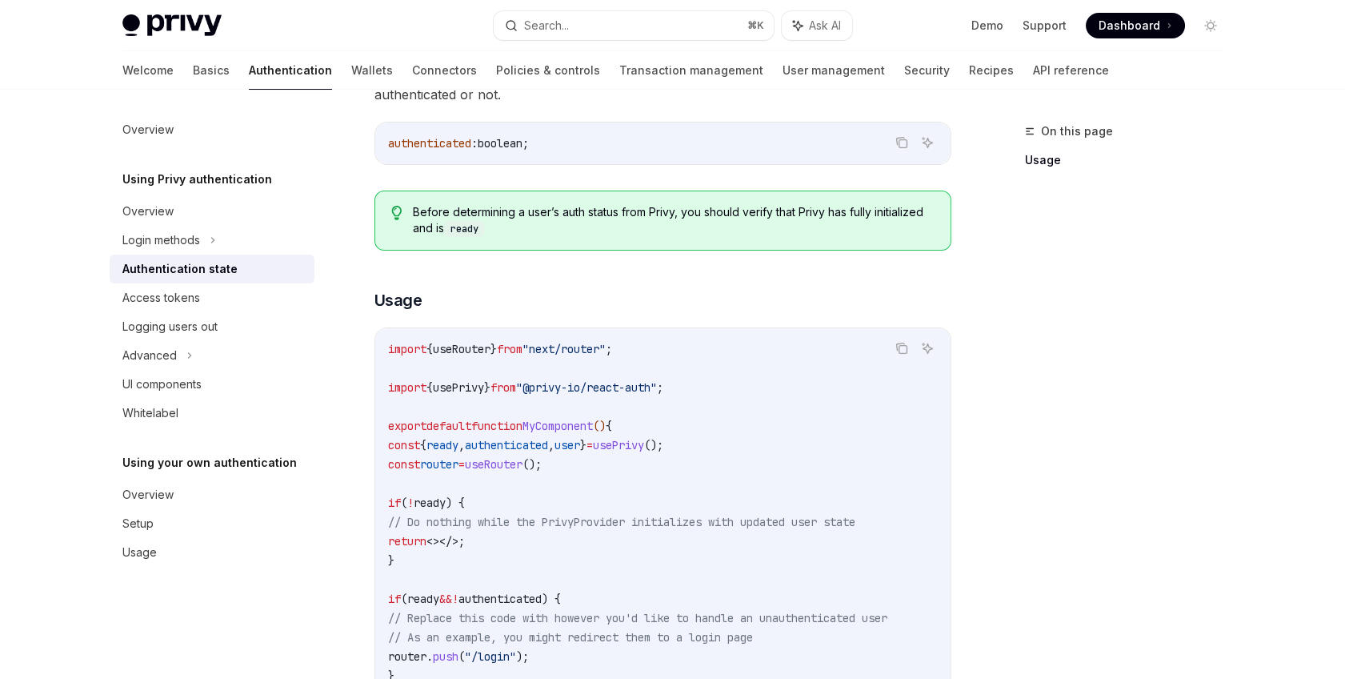
click at [414, 144] on span "authenticated" at bounding box center [429, 143] width 83 height 14
copy span "authenticated"
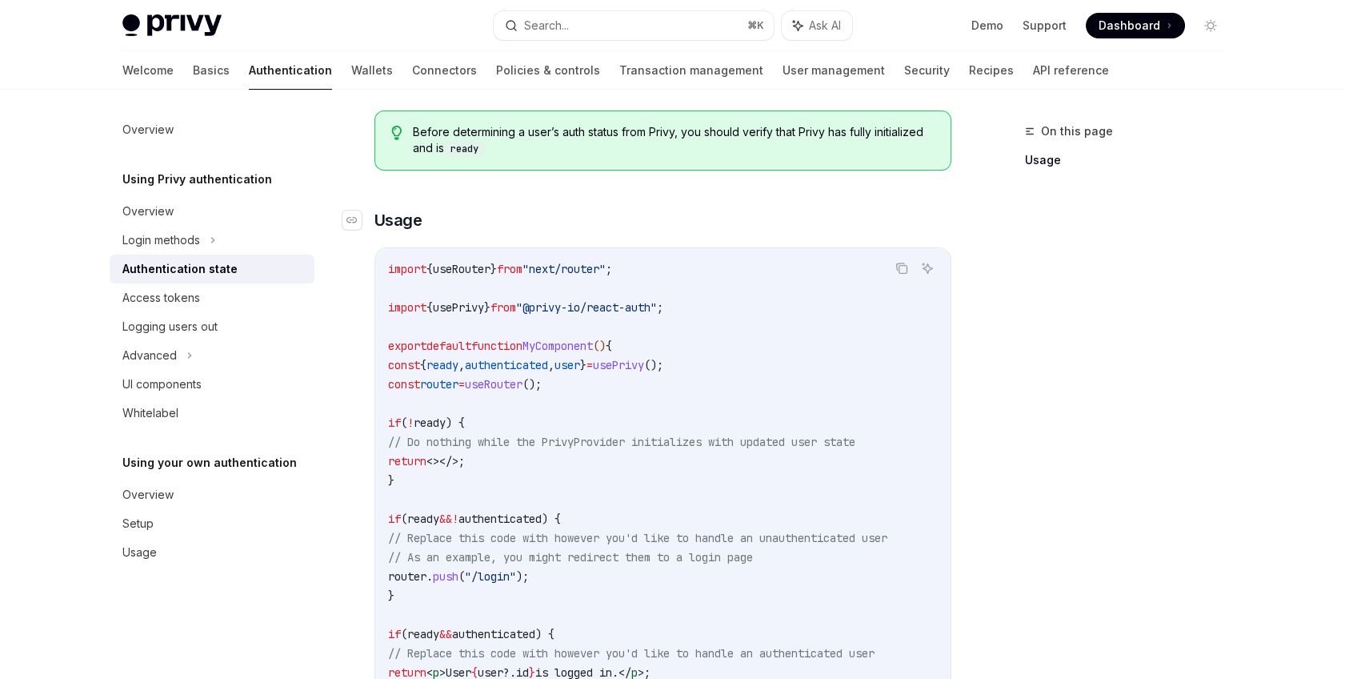
scroll to position [371, 0]
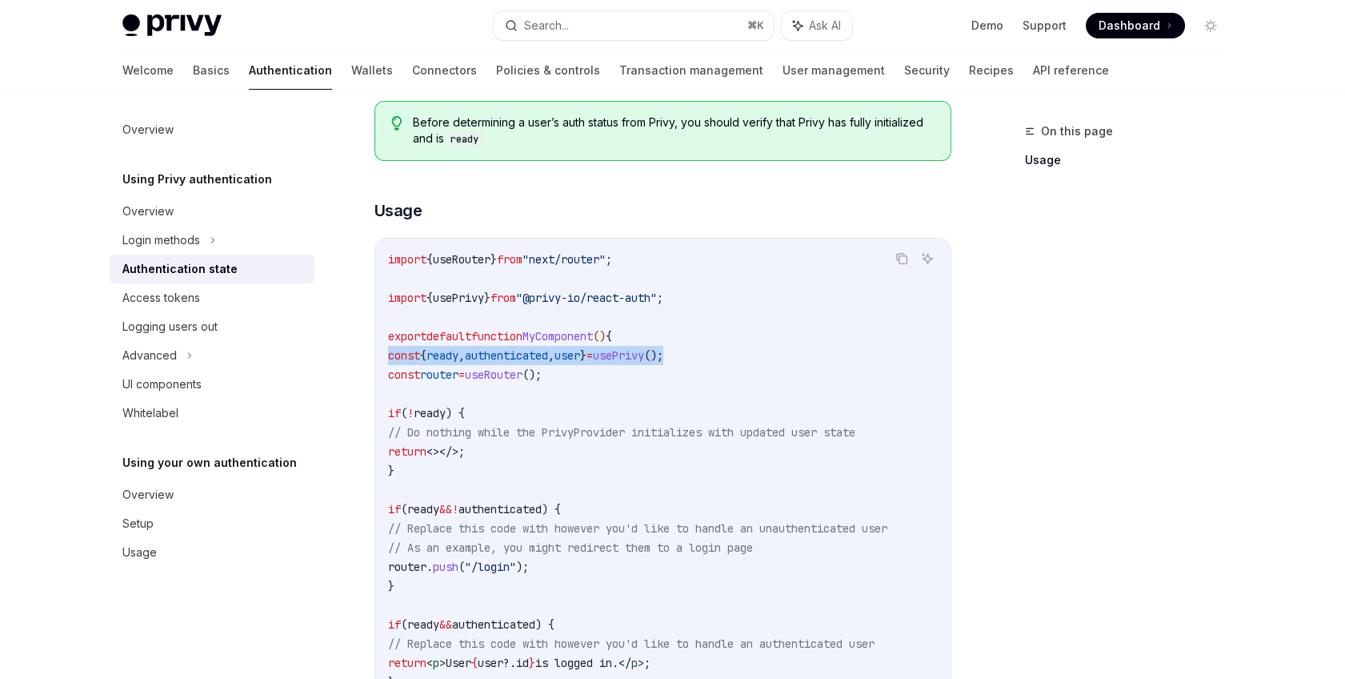
drag, startPoint x: 726, startPoint y: 351, endPoint x: 357, endPoint y: 350, distance: 368.9
click at [357, 350] on div "Using Privy authentication Authentication state OpenAI Open in ChatGPT OpenAI O…" at bounding box center [512, 367] width 883 height 1235
copy span "const { ready , authenticated , user } = usePrivy ();"
click at [178, 295] on div "Access tokens" at bounding box center [161, 297] width 78 height 19
type textarea "*"
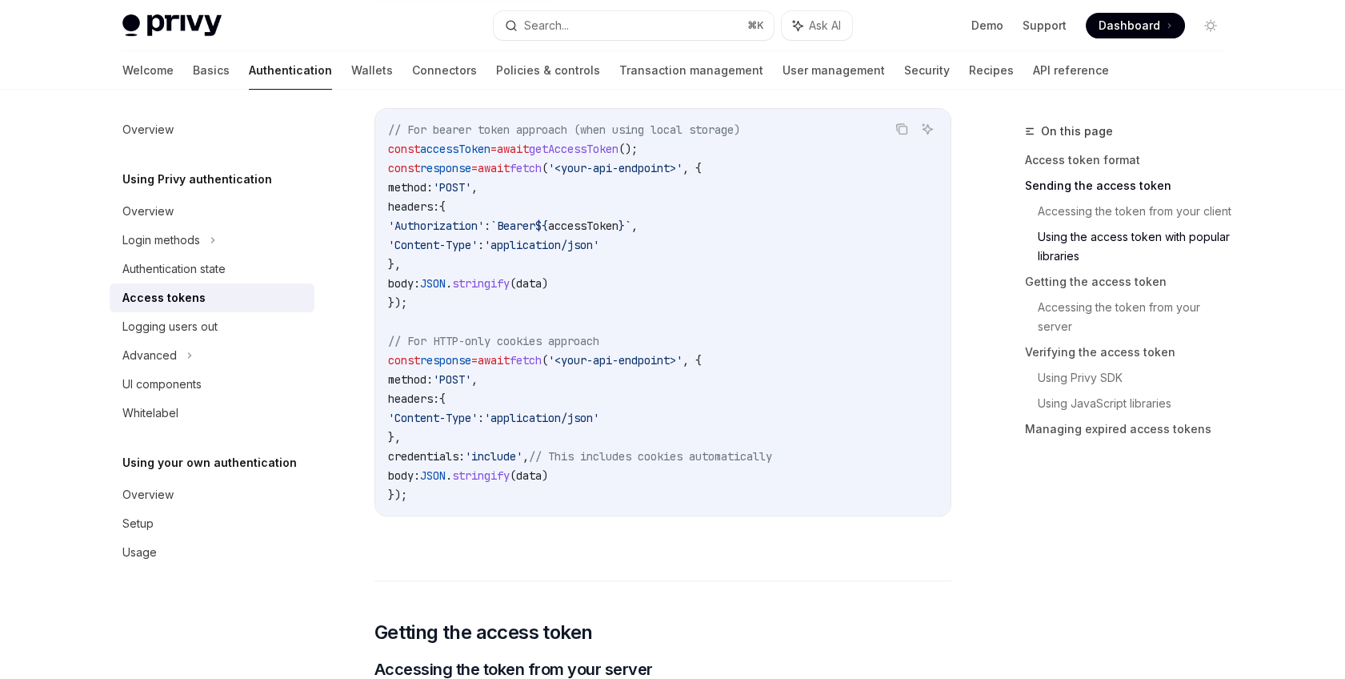
scroll to position [1307, 0]
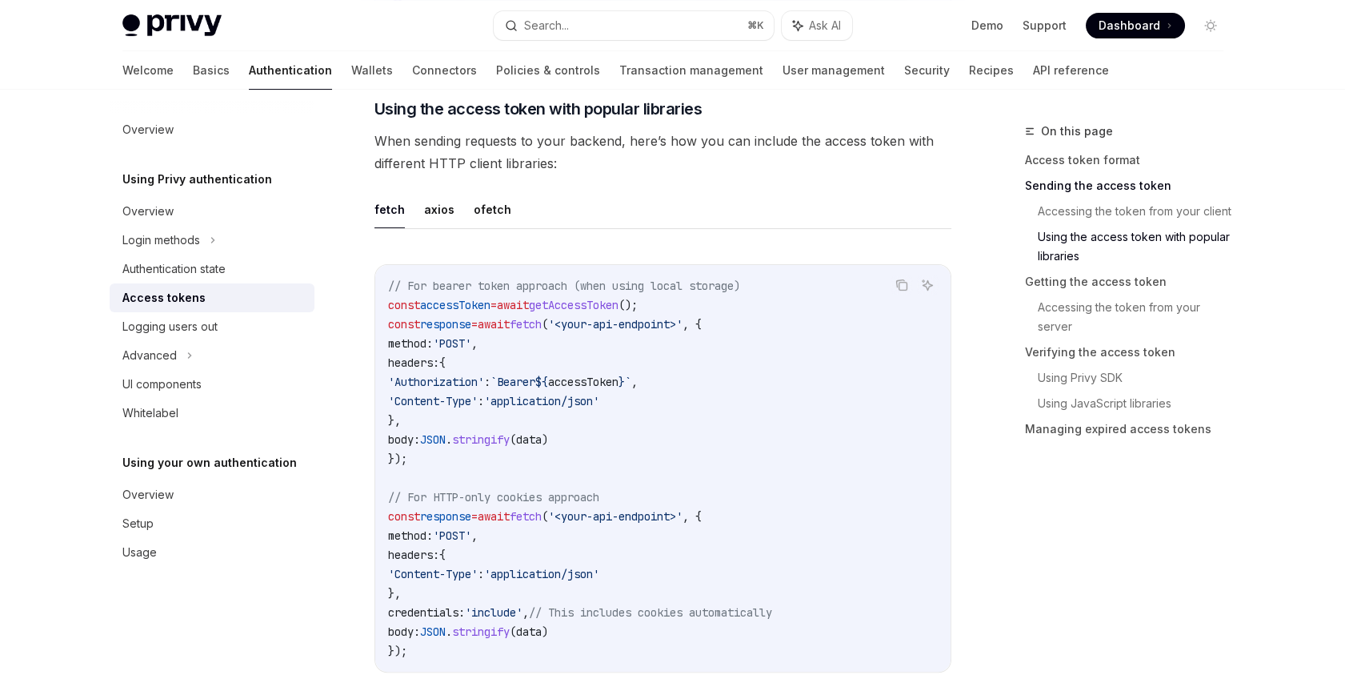
click at [624, 292] on code "// For bearer token approach (when using local storage) const accessToken = awa…" at bounding box center [663, 468] width 550 height 384
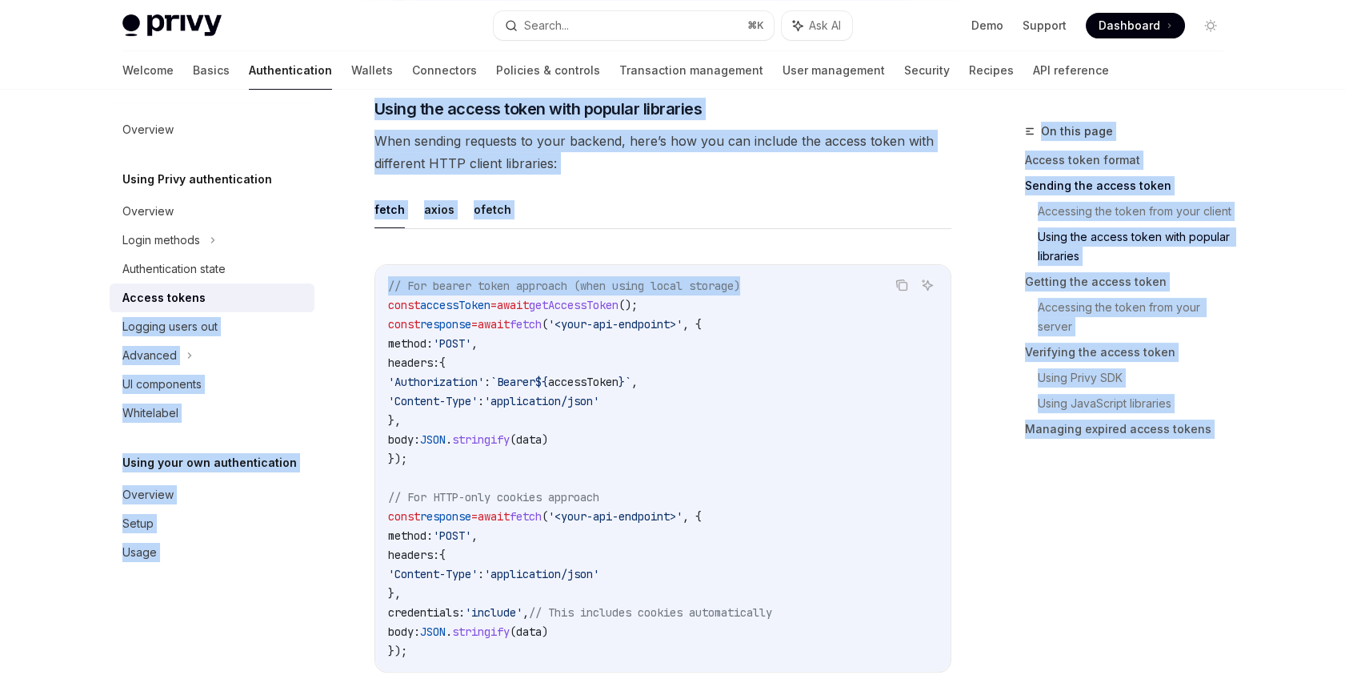
drag, startPoint x: 771, startPoint y: 282, endPoint x: 323, endPoint y: 290, distance: 447.3
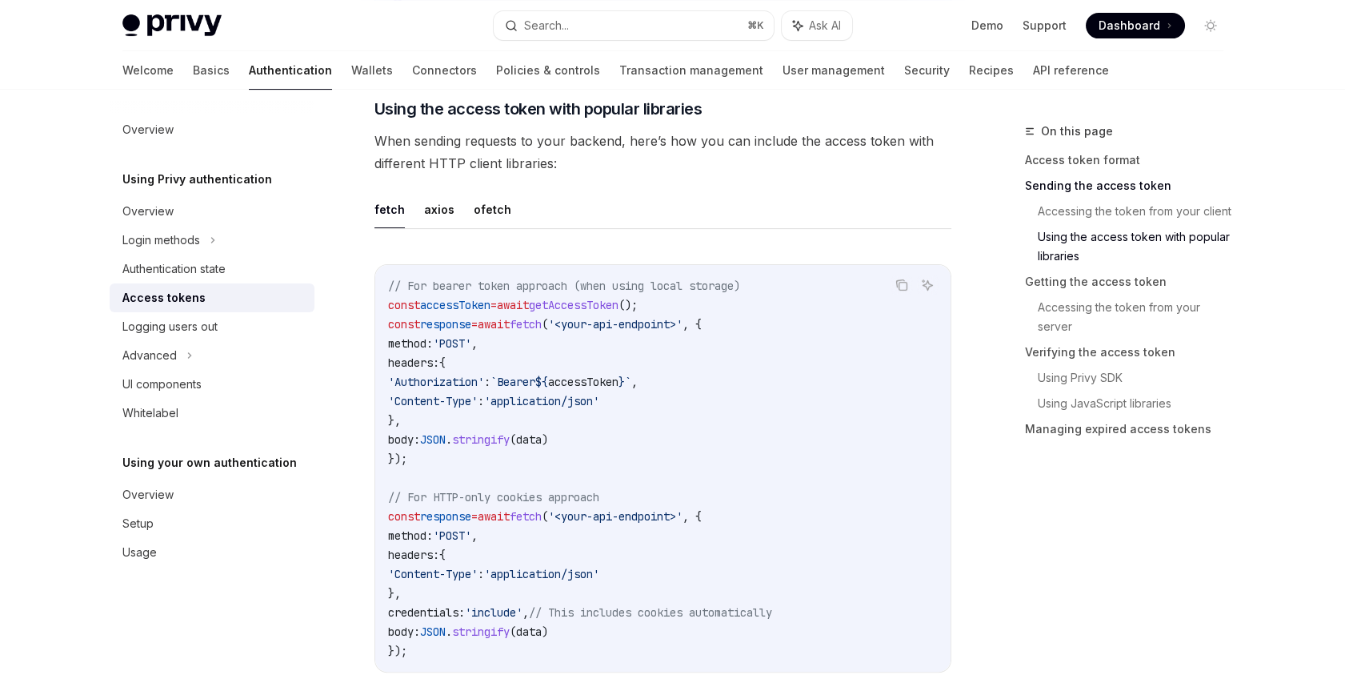
click at [520, 298] on span "await" at bounding box center [513, 305] width 32 height 14
drag, startPoint x: 386, startPoint y: 283, endPoint x: 779, endPoint y: 287, distance: 392.9
click at [779, 287] on div "// For bearer token approach (when using local storage) const accessToken = awa…" at bounding box center [662, 468] width 575 height 406
copy span "// For bearer token approach (when using local storage)"
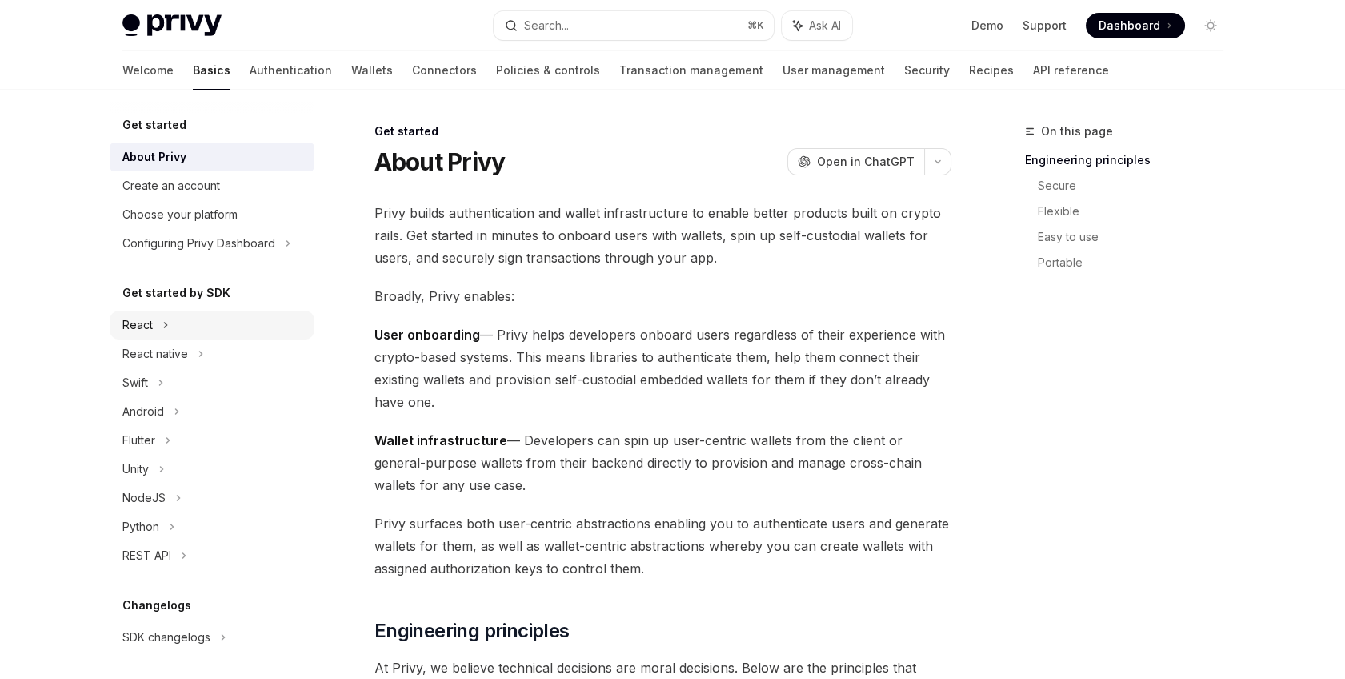
click at [182, 322] on div "React" at bounding box center [212, 324] width 205 height 29
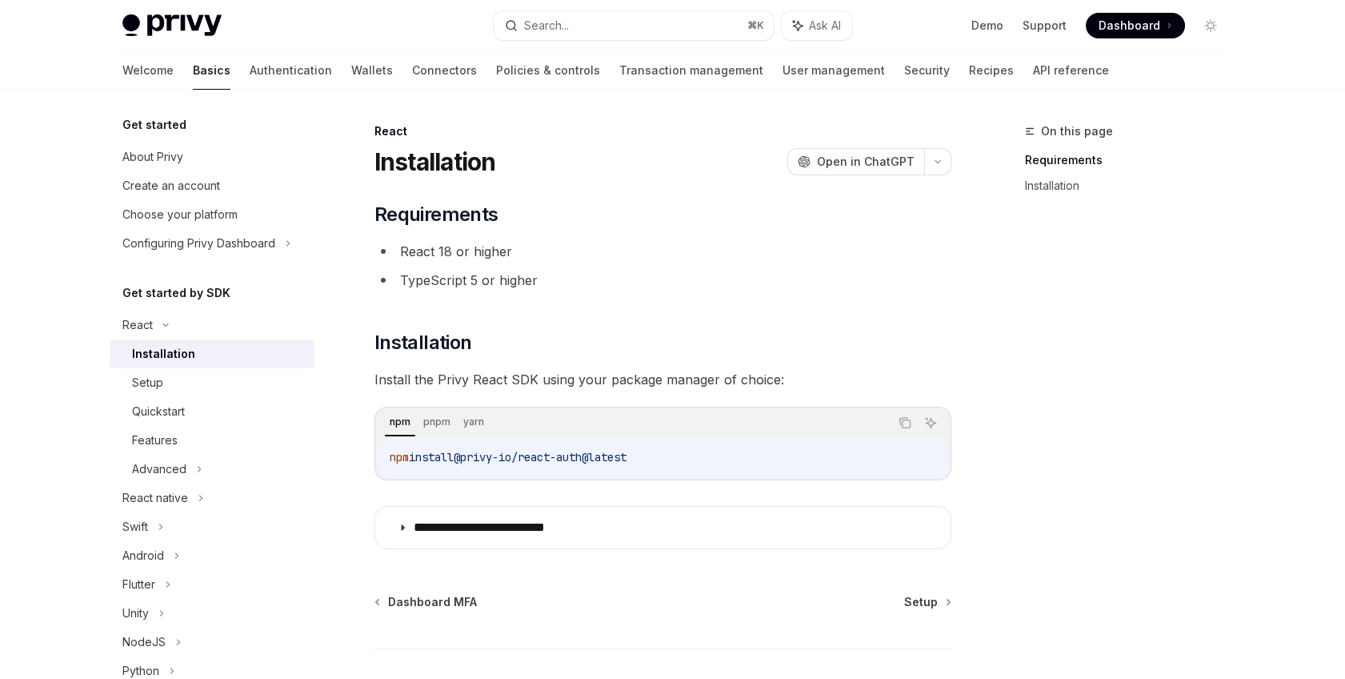
scroll to position [107, 0]
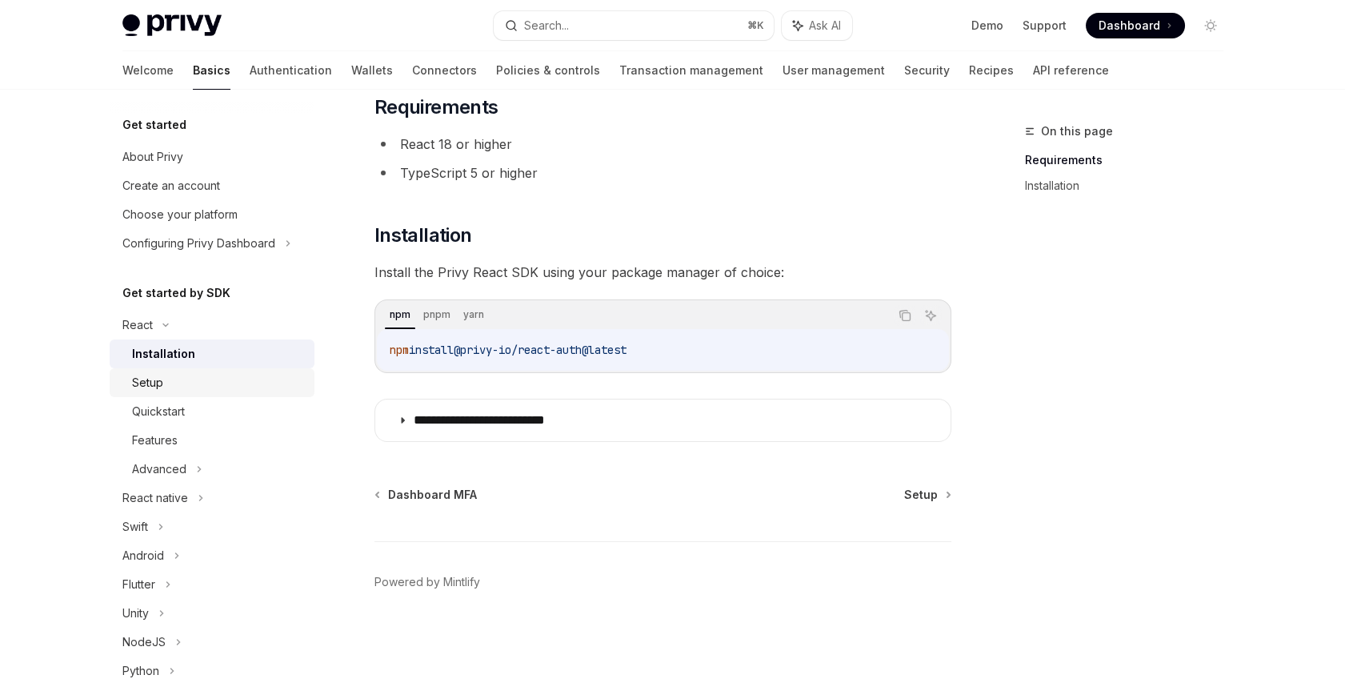
click at [179, 382] on div "Setup" at bounding box center [218, 382] width 173 height 19
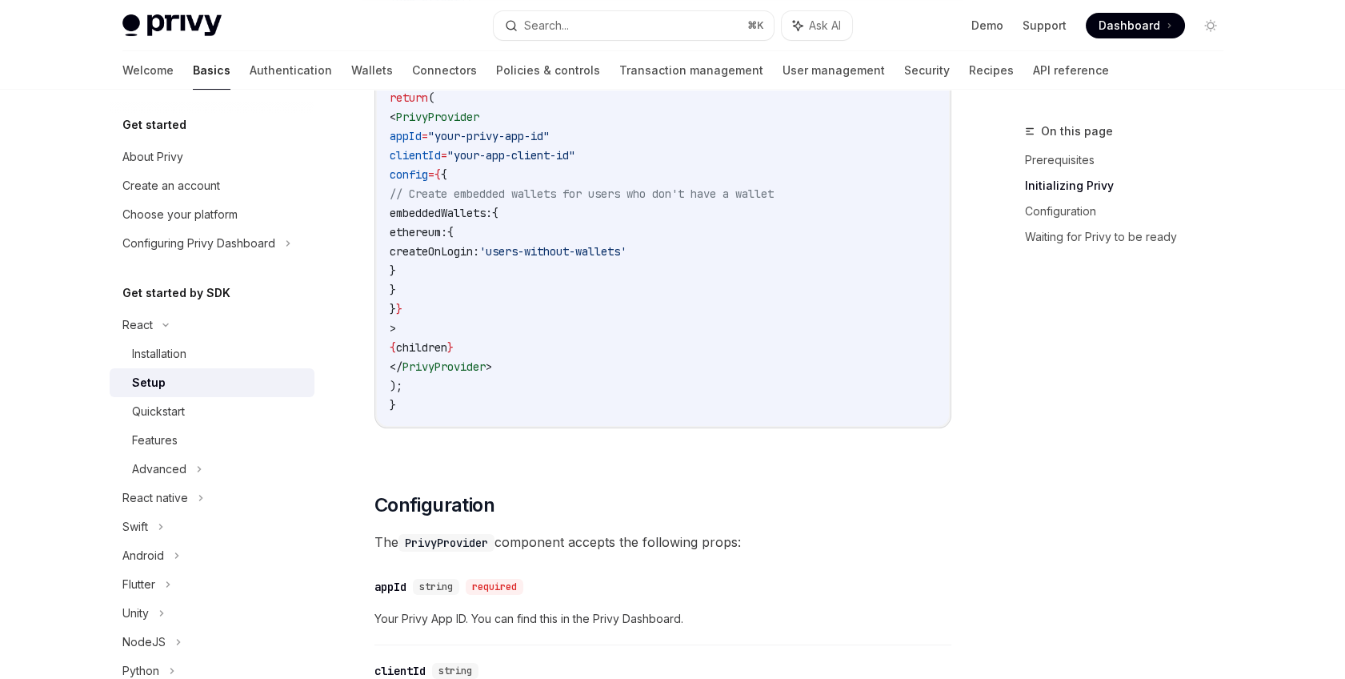
scroll to position [614, 0]
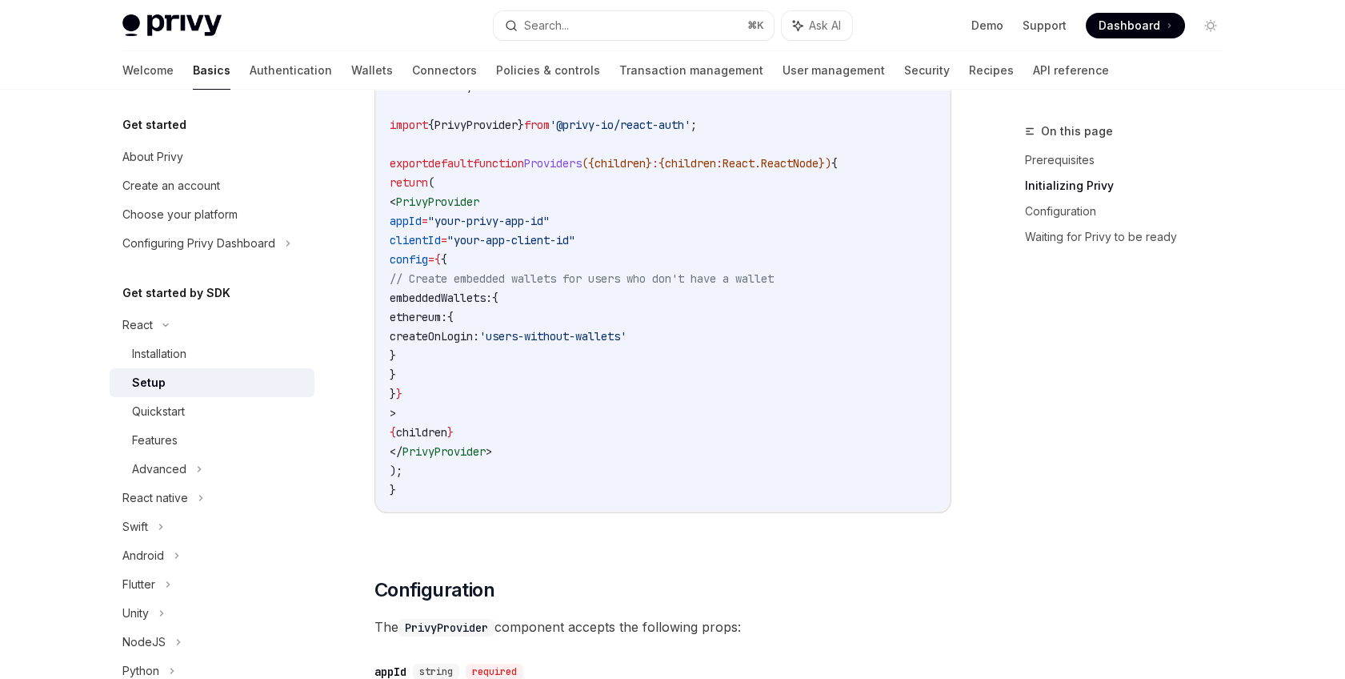
drag, startPoint x: 428, startPoint y: 217, endPoint x: 626, endPoint y: 238, distance: 198.7
click at [626, 238] on code "'use client' ; import { PrivyProvider } from '@privy-io/react-auth' ; export de…" at bounding box center [663, 288] width 546 height 422
copy code "appId = "your-privy-app-id" clientId = "your-app-client-id""
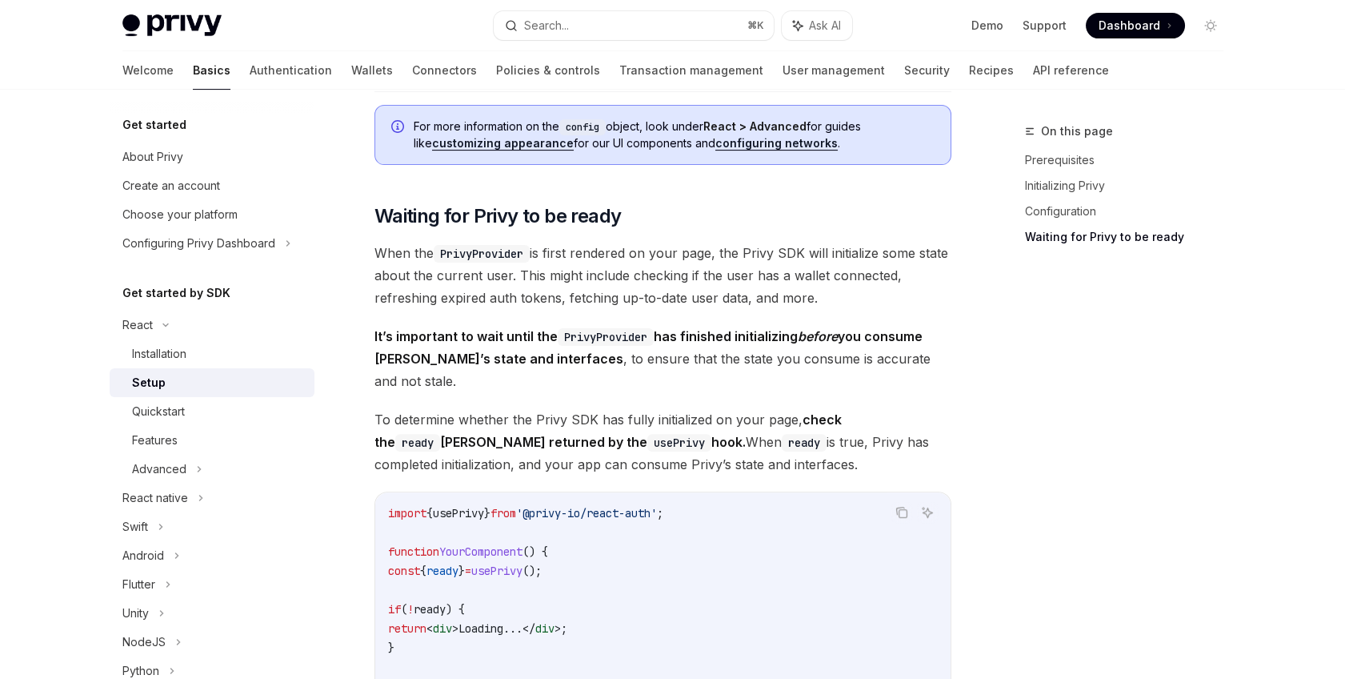
scroll to position [1788, 0]
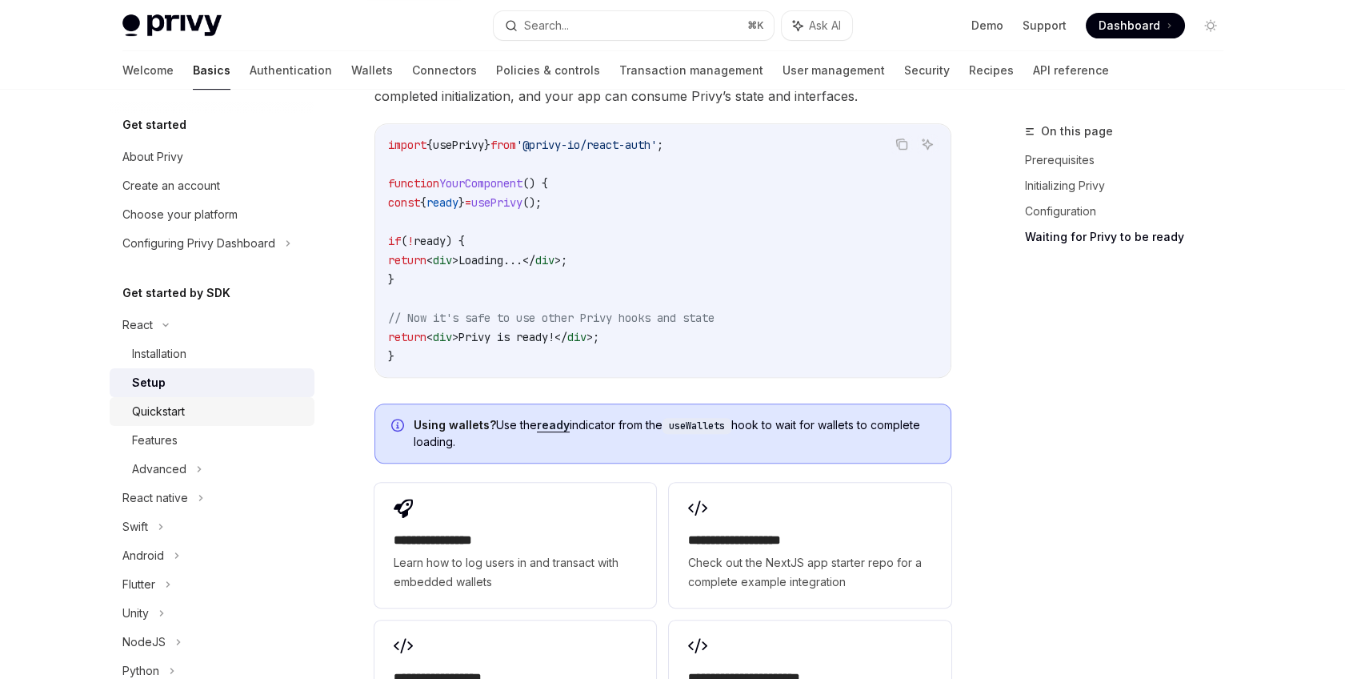
click at [172, 414] on div "Quickstart" at bounding box center [158, 411] width 53 height 19
type textarea "*"
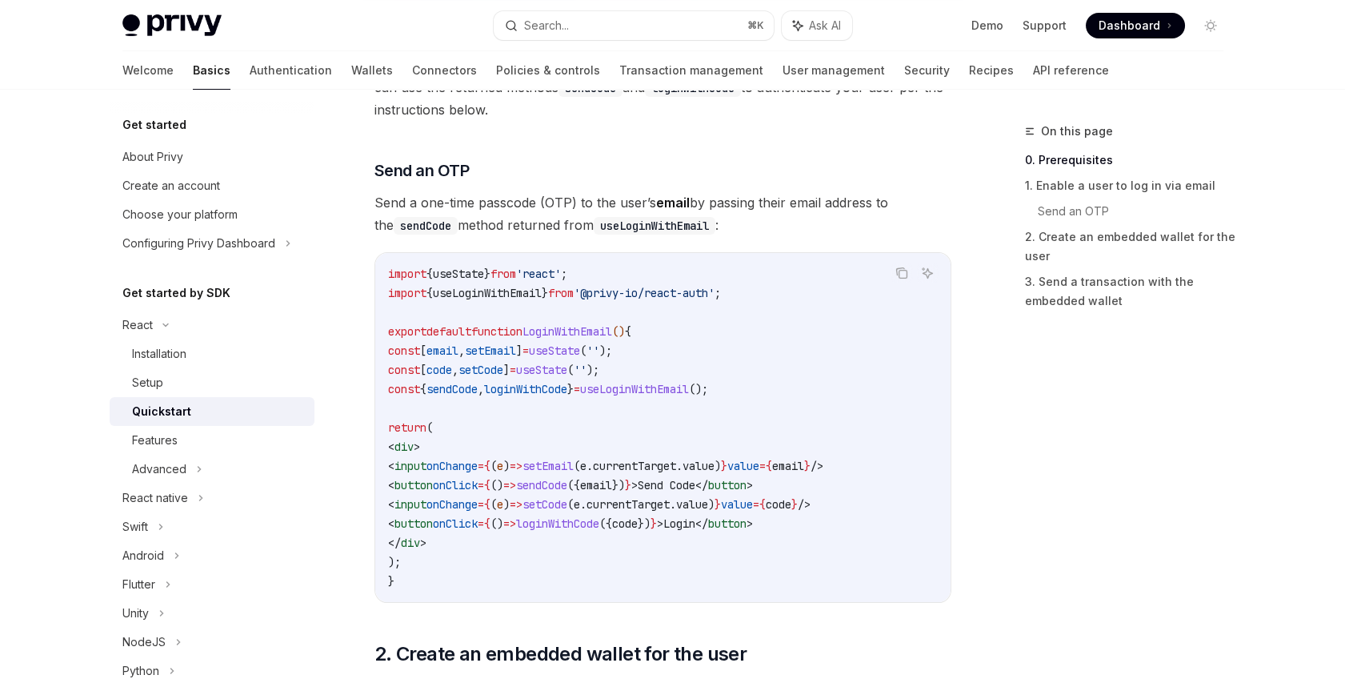
scroll to position [170, 0]
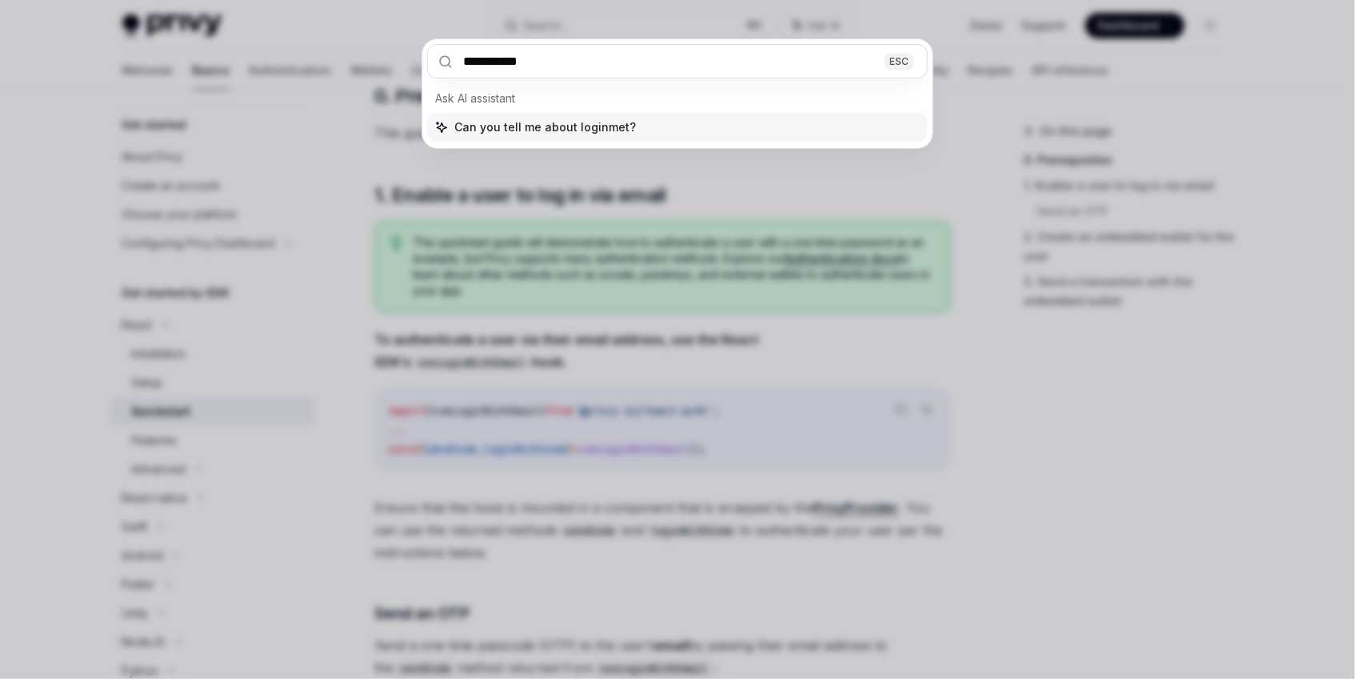
type input "**********"
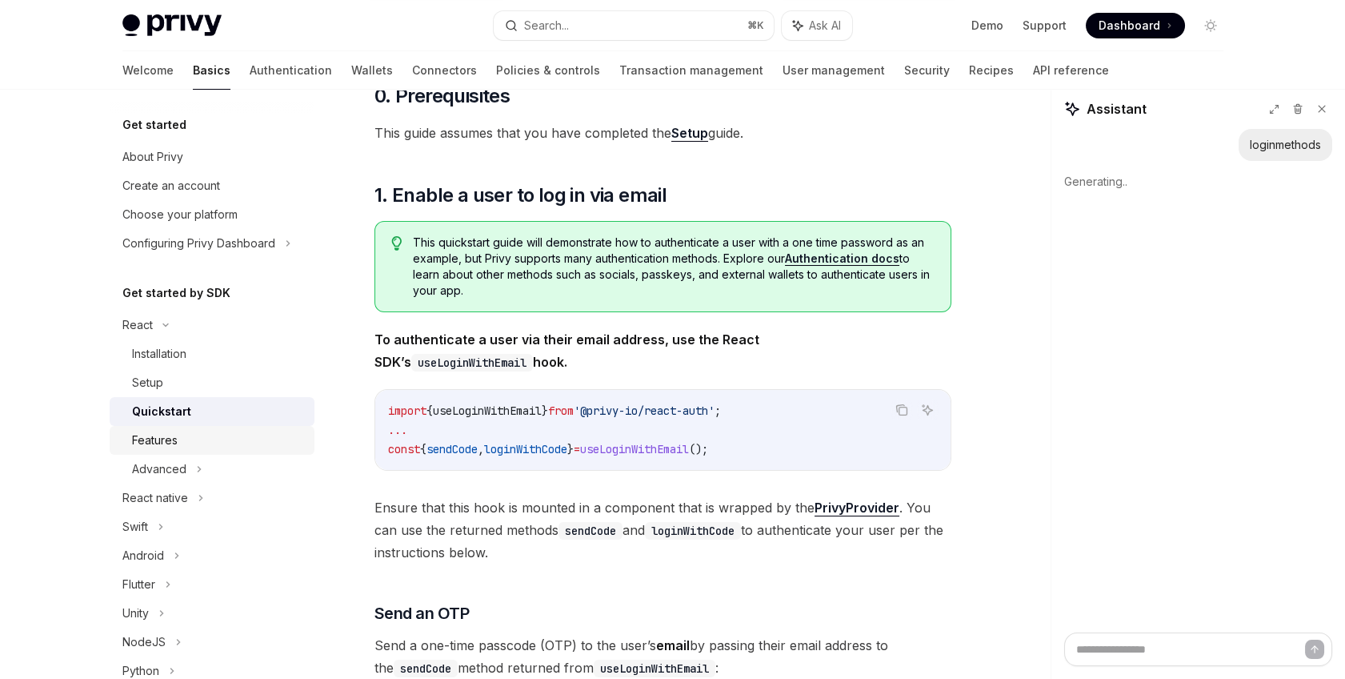
click at [209, 442] on div "Features" at bounding box center [218, 439] width 173 height 19
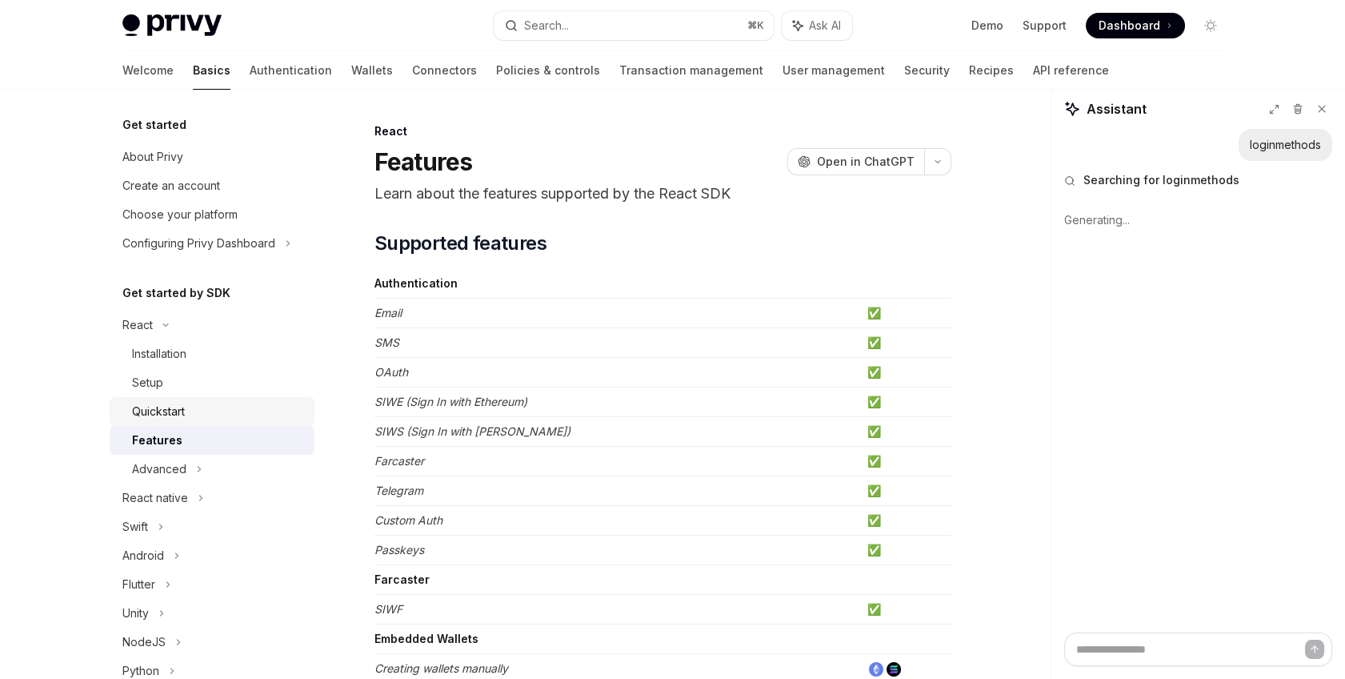
click at [211, 414] on div "Quickstart" at bounding box center [218, 411] width 173 height 19
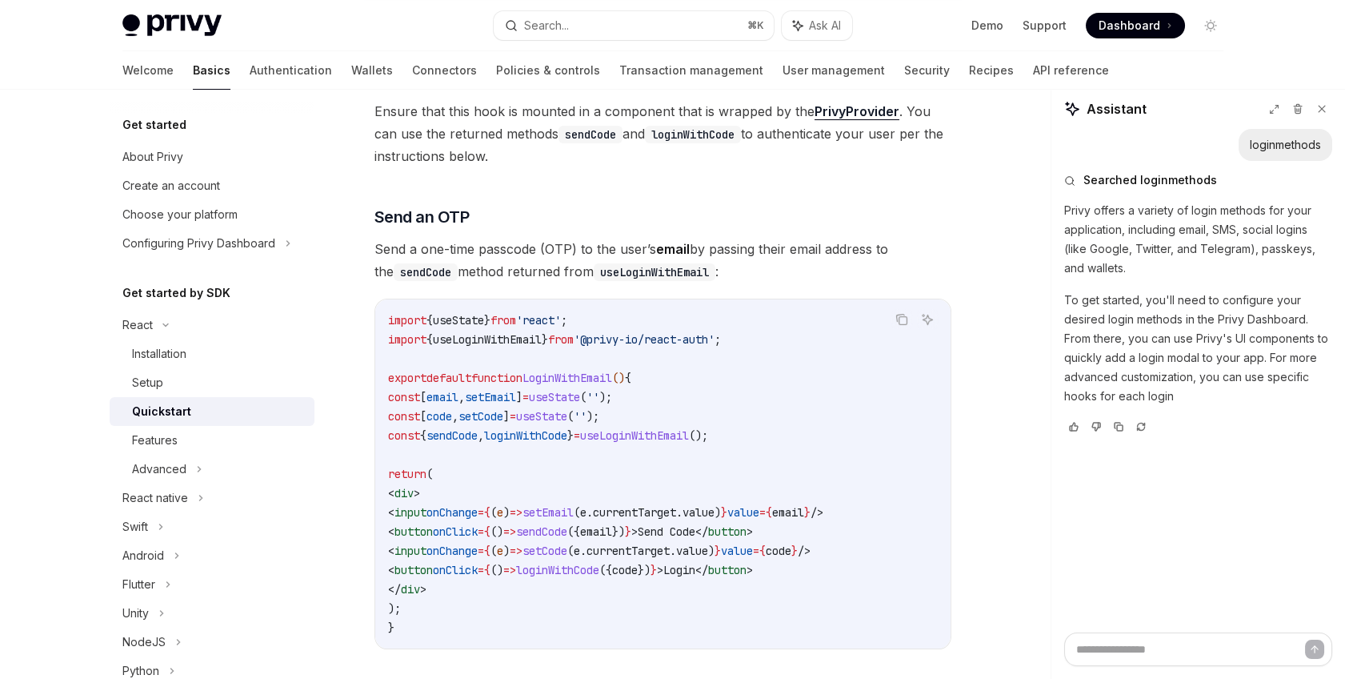
scroll to position [651, 0]
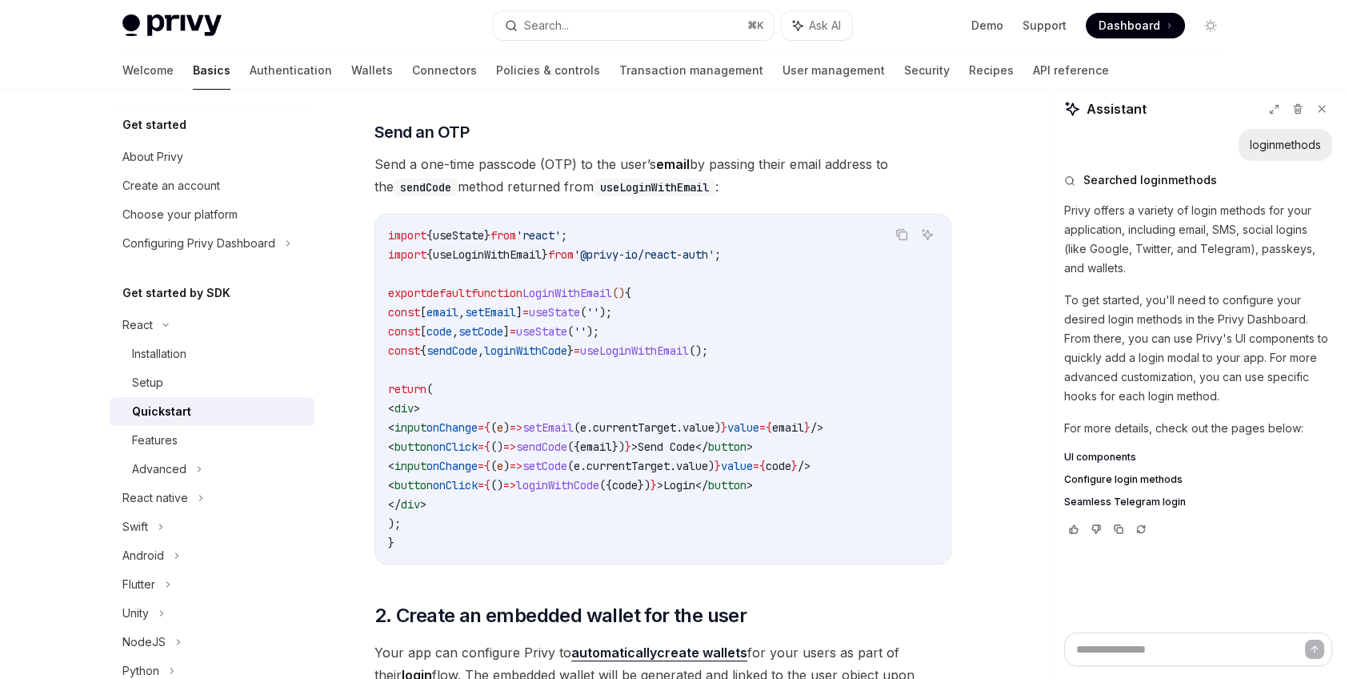
click at [1105, 474] on span "Configure login methods" at bounding box center [1123, 479] width 118 height 13
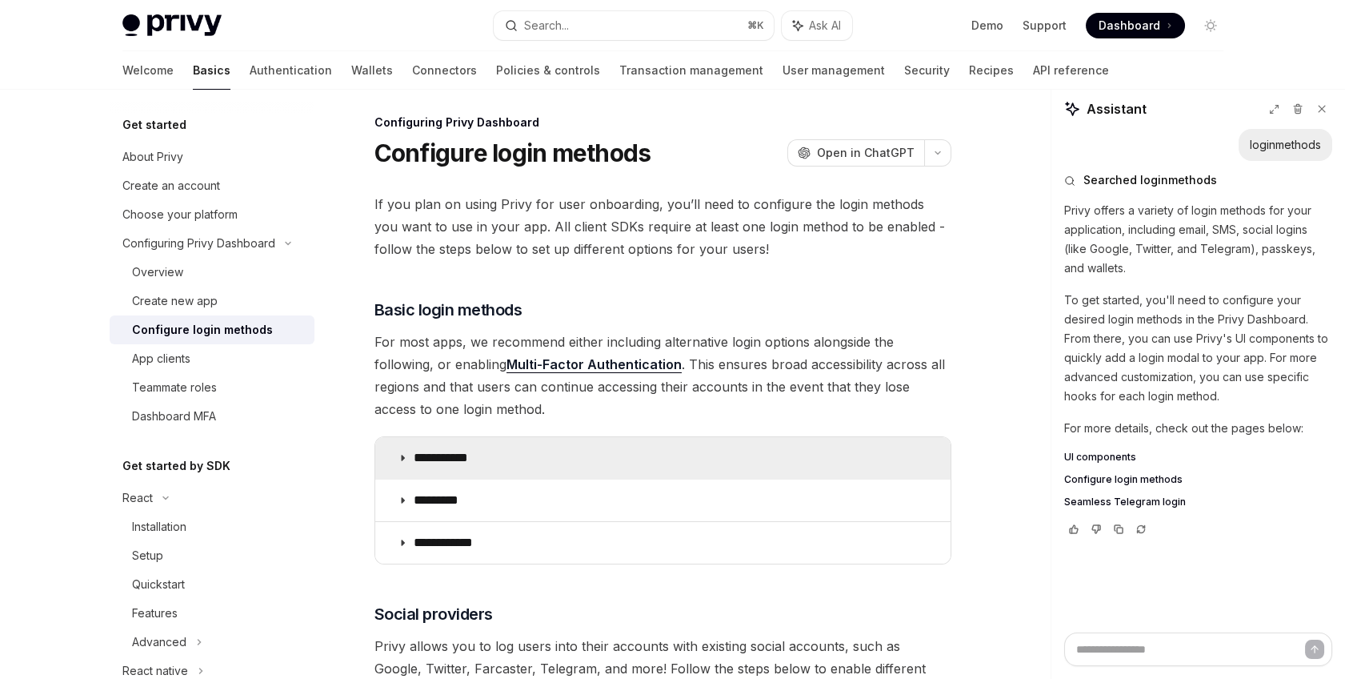
click at [841, 455] on summary "**********" at bounding box center [662, 458] width 575 height 42
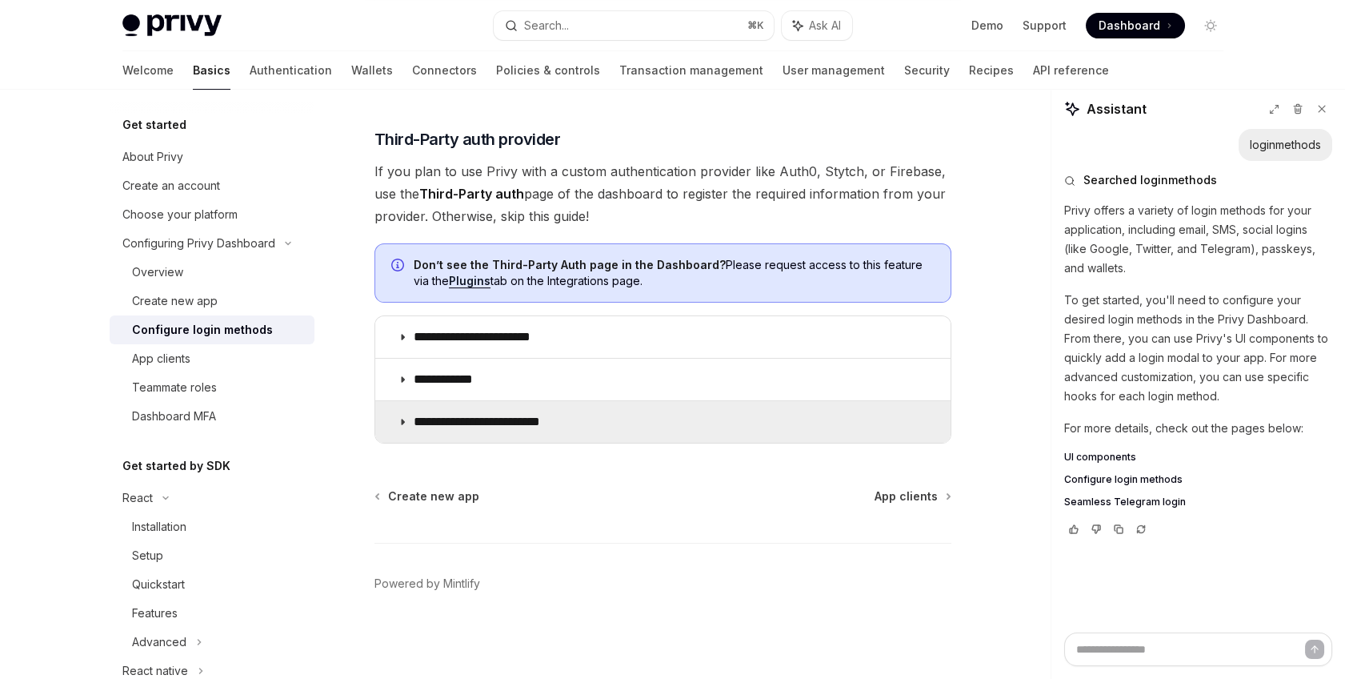
type textarea "*"
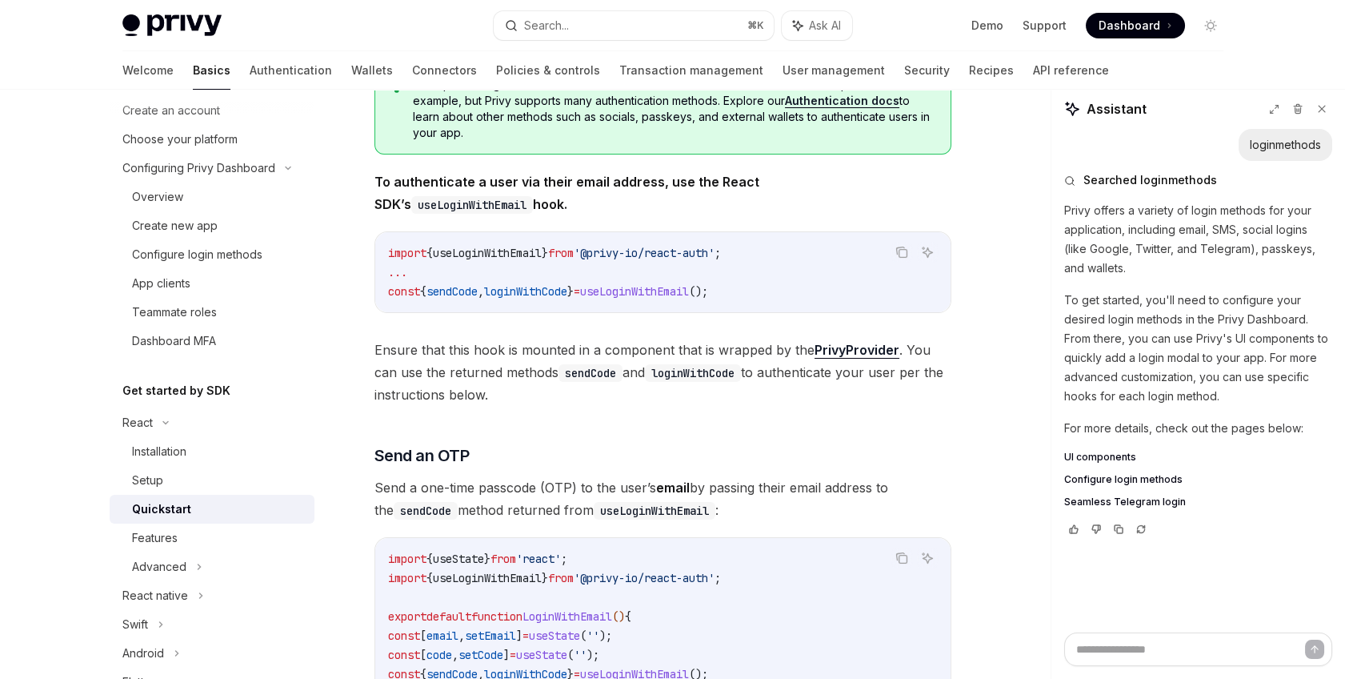
scroll to position [669, 0]
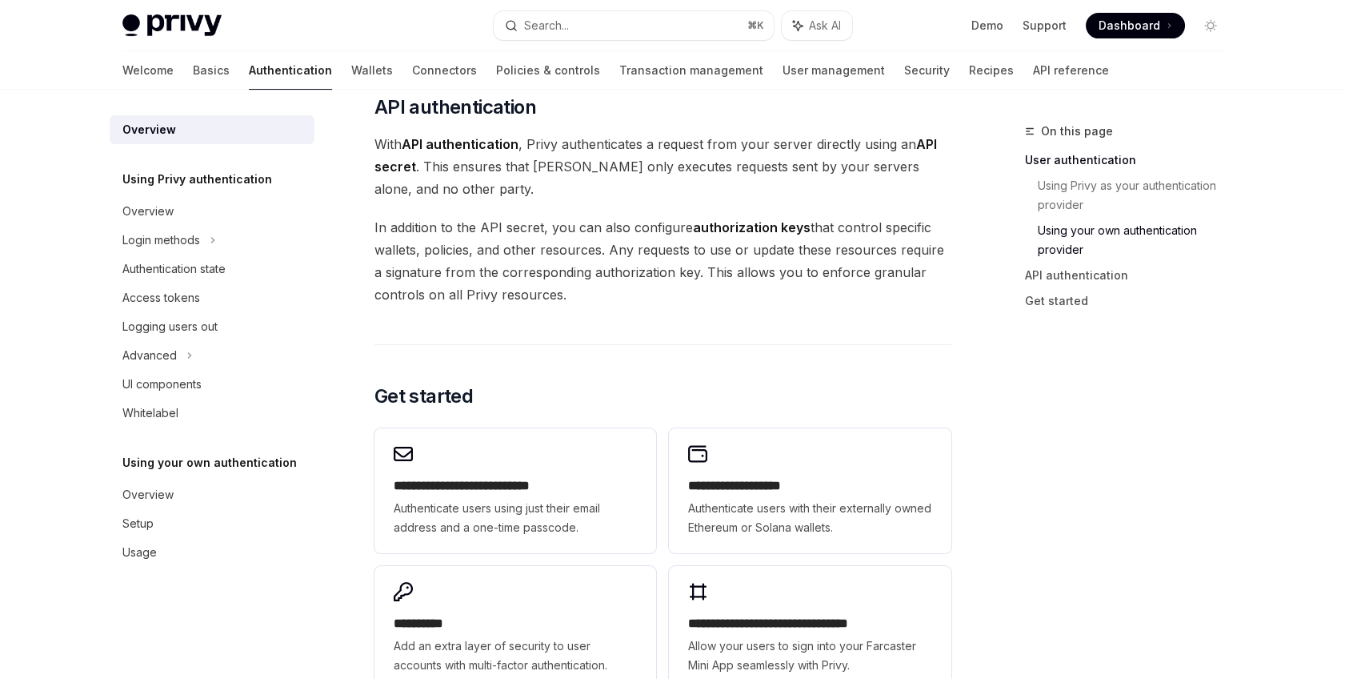
scroll to position [1083, 0]
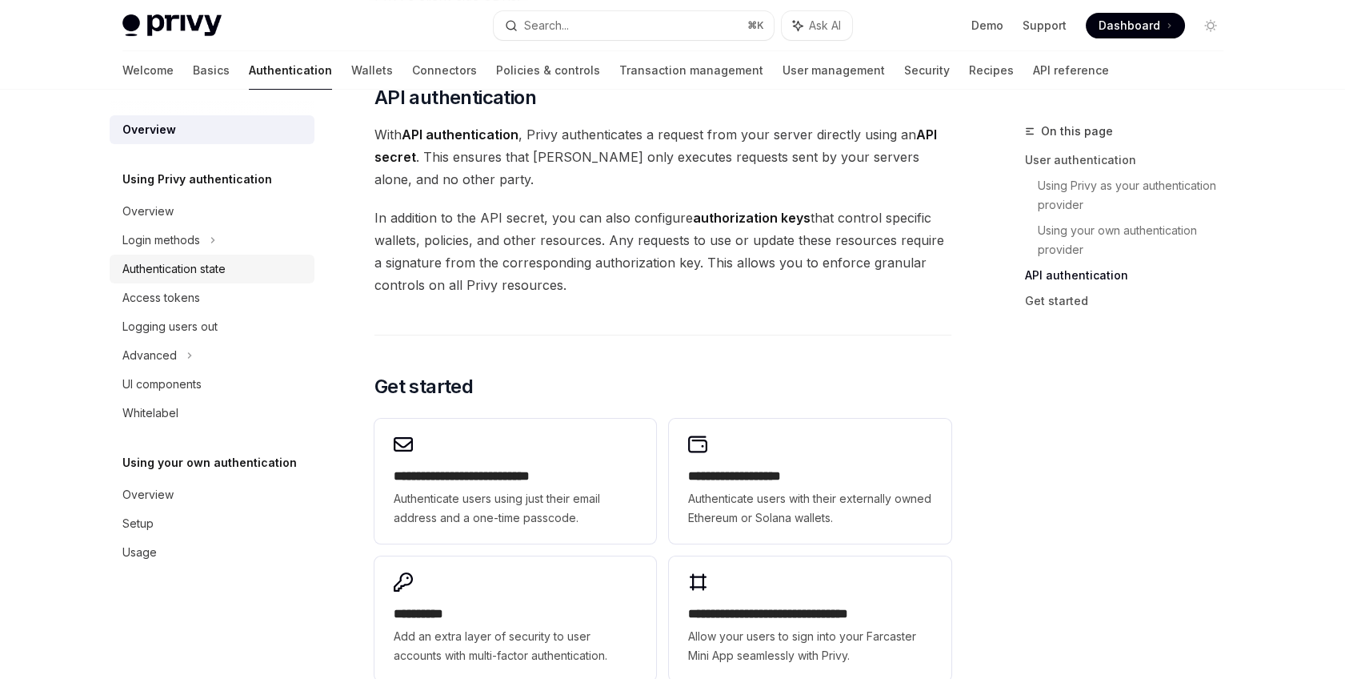
click at [173, 262] on div "Authentication state" at bounding box center [173, 268] width 103 height 19
type textarea "*"
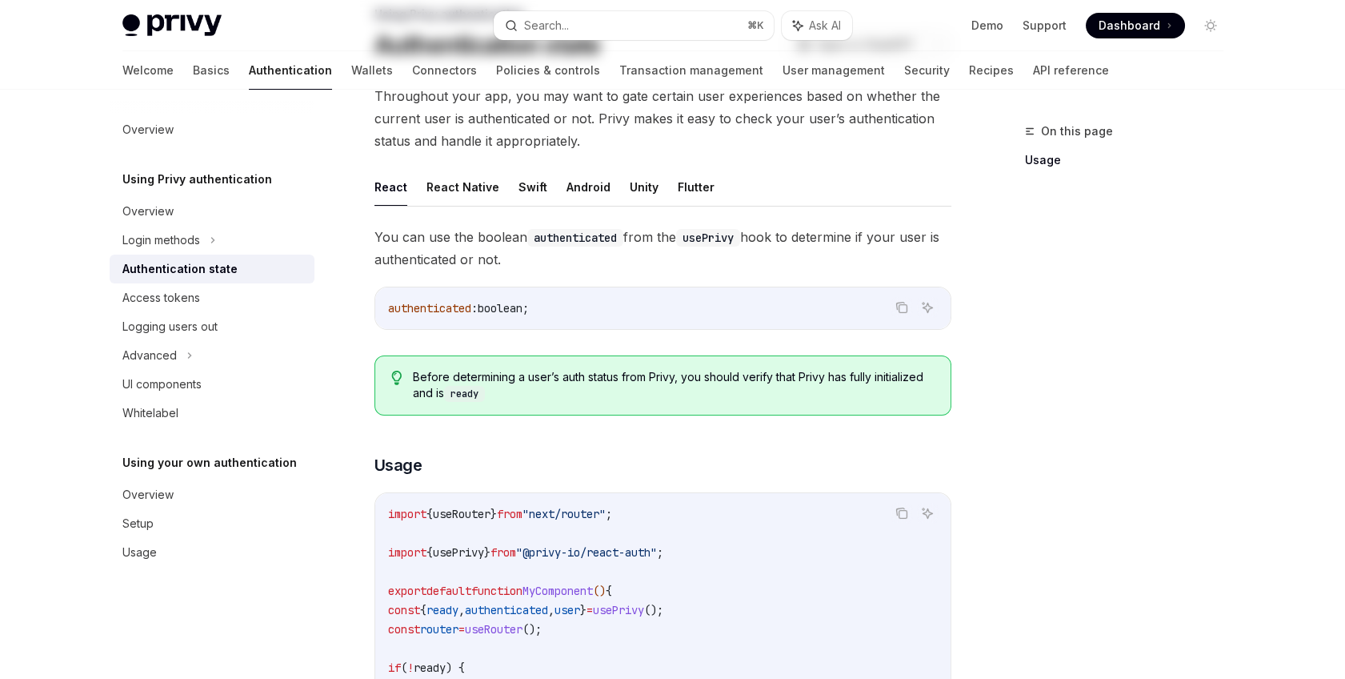
scroll to position [458, 0]
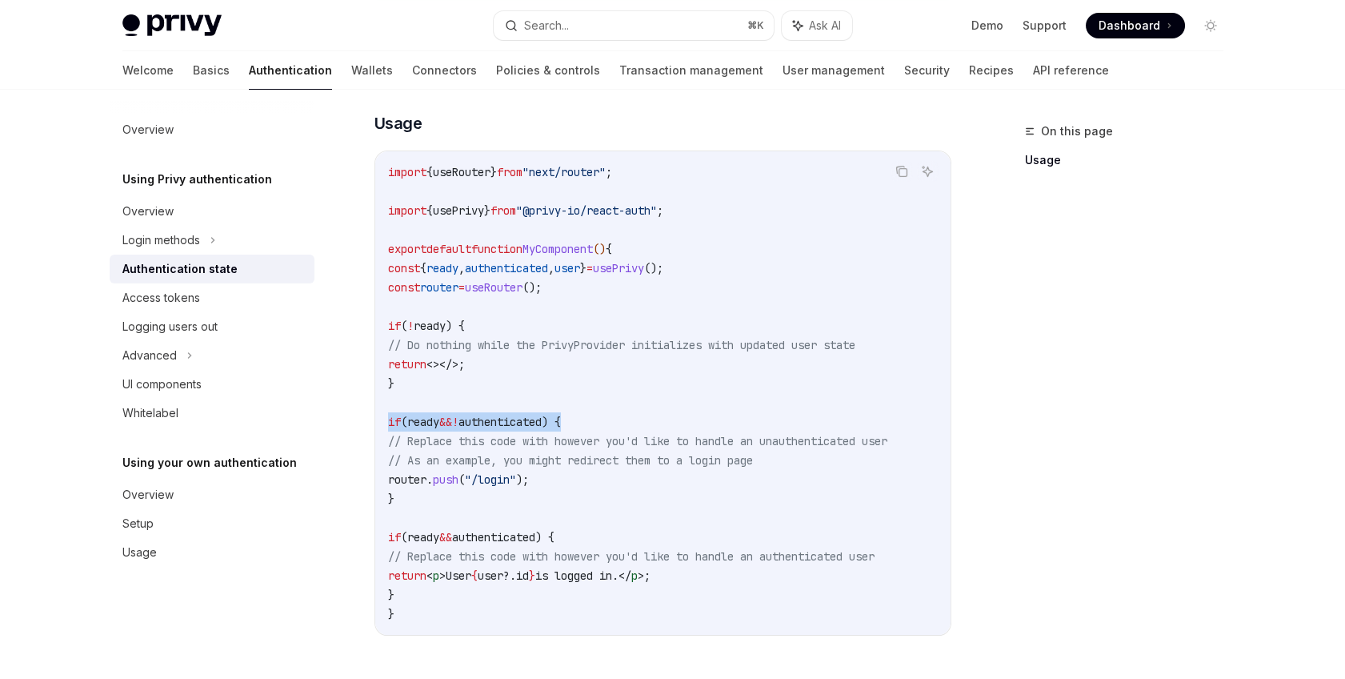
drag, startPoint x: 611, startPoint y: 419, endPoint x: 387, endPoint y: 428, distance: 224.2
click at [387, 428] on div "import { useRouter } from "next/router" ; import { usePrivy } from "@privy-io/r…" at bounding box center [662, 392] width 575 height 483
copy span "if ( ready && ! authenticated ) {"
click at [608, 525] on code "import { useRouter } from "next/router" ; import { usePrivy } from "@privy-io/r…" at bounding box center [663, 392] width 550 height 461
drag, startPoint x: 612, startPoint y: 536, endPoint x: 384, endPoint y: 542, distance: 228.1
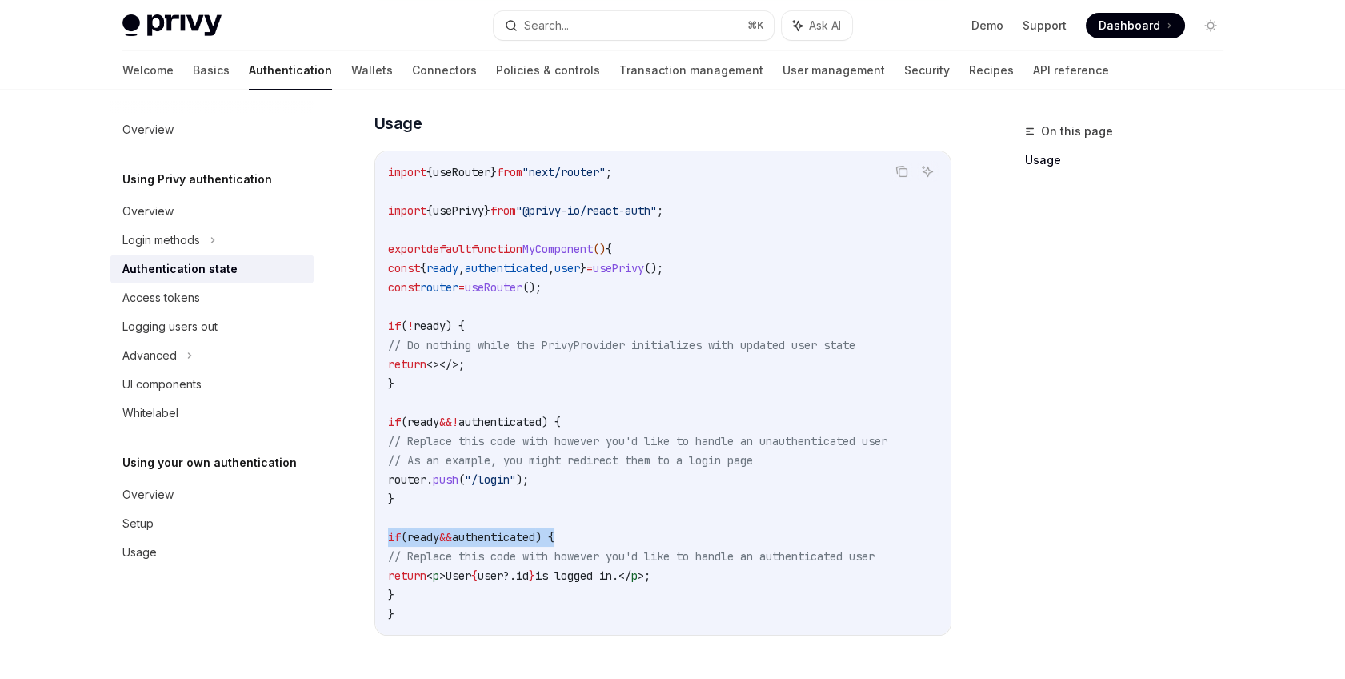
click at [384, 542] on div "import { useRouter } from "next/router" ; import { usePrivy } from "@privy-io/r…" at bounding box center [662, 392] width 575 height 483
copy span "if ( ready && authenticated ) {"
